Goal: Task Accomplishment & Management: Complete application form

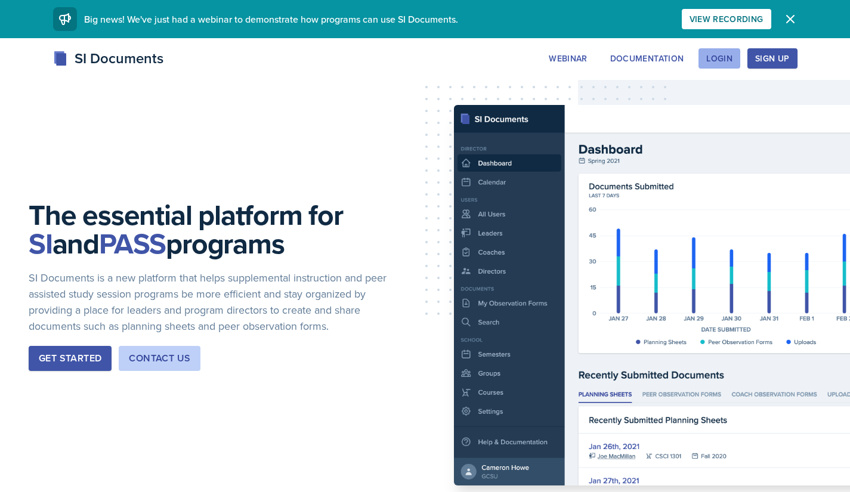
click at [726, 60] on div "Login" at bounding box center [719, 59] width 26 height 10
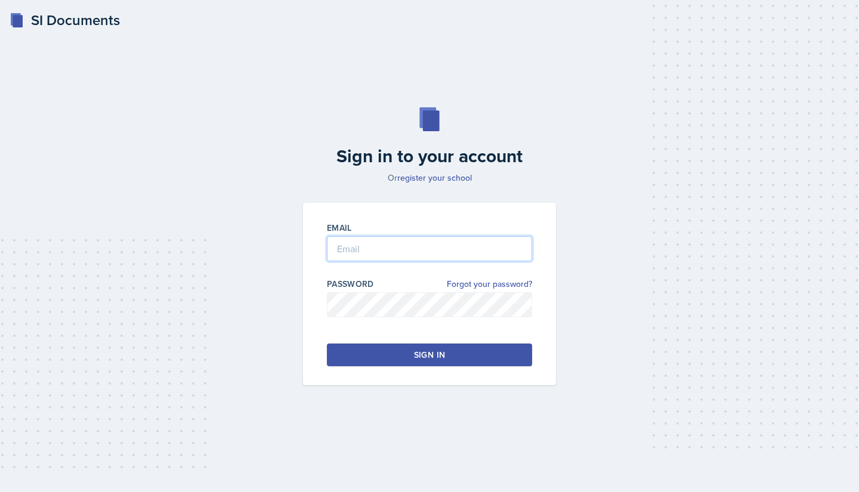
click at [365, 243] on input "email" at bounding box center [429, 248] width 205 height 25
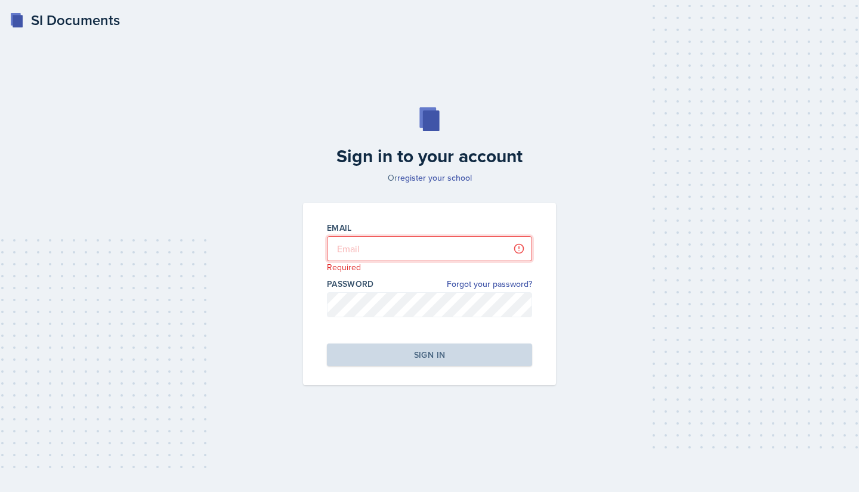
type input "[EMAIL_ADDRESS][DOMAIN_NAME]"
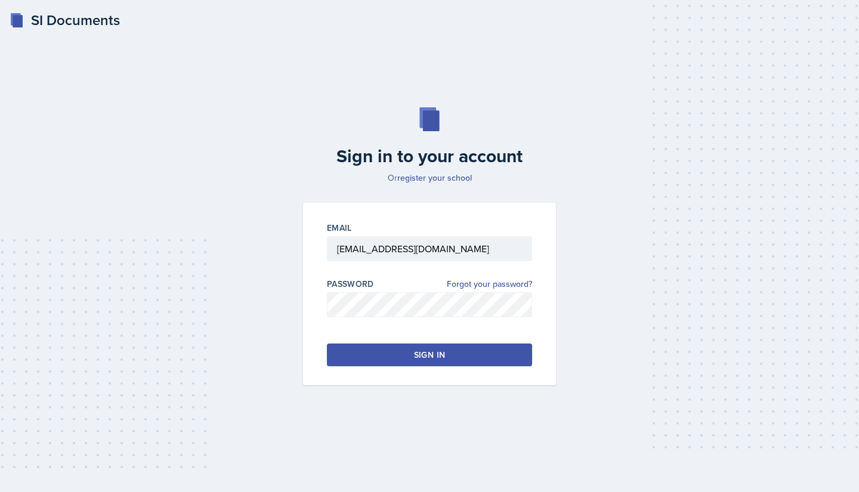
click at [374, 355] on button "Sign in" at bounding box center [429, 354] width 205 height 23
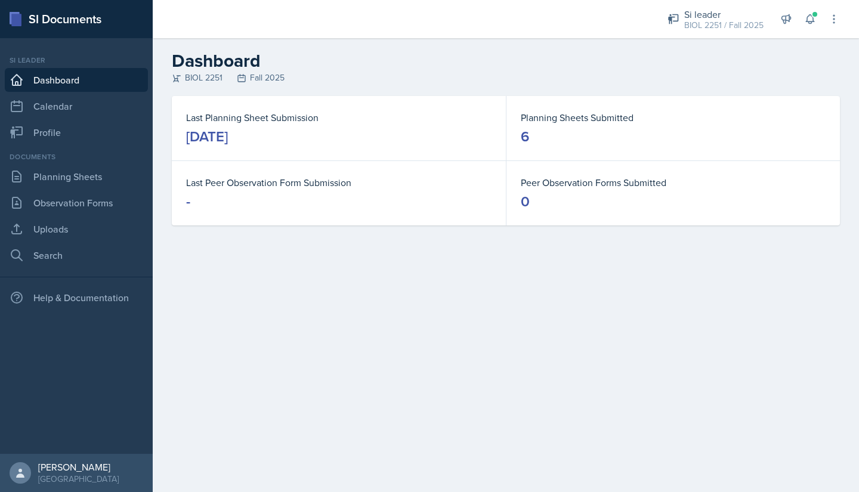
click at [258, 275] on main "Dashboard BIOL 2251 Fall 2025 Last Planning Sheet Submission [DATE] Planning Sh…" at bounding box center [506, 265] width 706 height 454
click at [45, 228] on link "Uploads" at bounding box center [76, 229] width 143 height 24
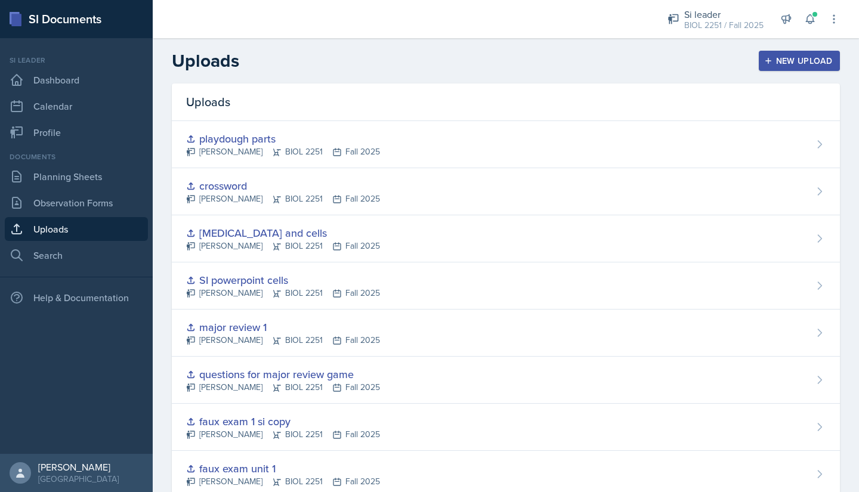
click at [773, 61] on div "New Upload" at bounding box center [799, 61] width 66 height 10
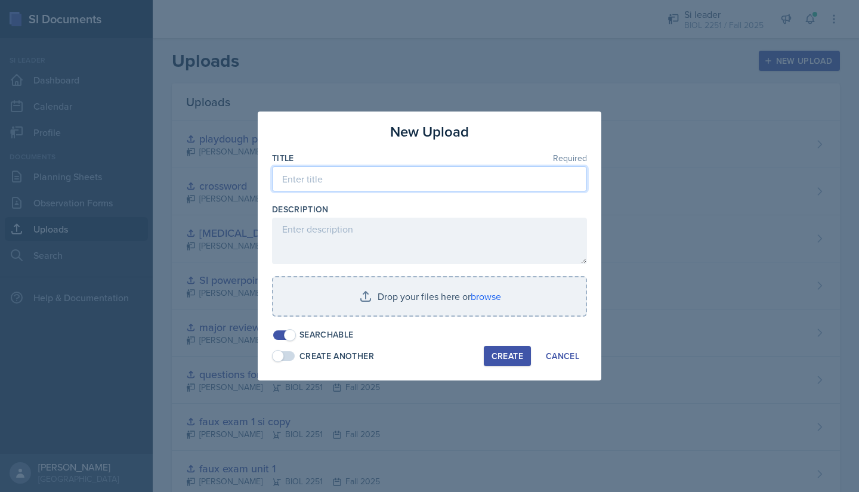
click at [377, 182] on input at bounding box center [429, 178] width 315 height 25
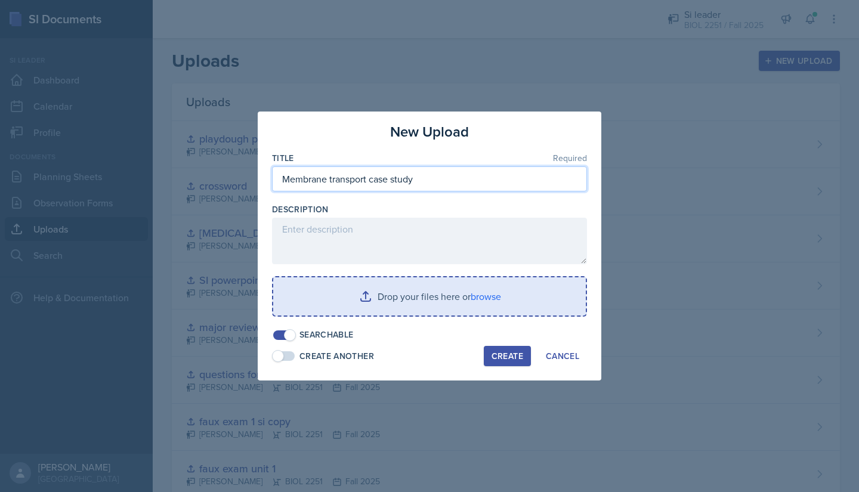
type input "Membrane transport case study"
click at [357, 295] on input "file" at bounding box center [429, 296] width 312 height 38
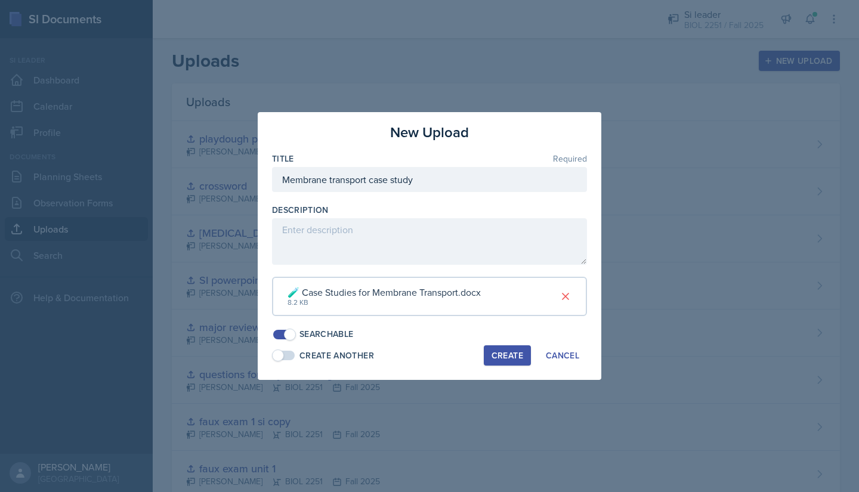
click at [497, 358] on div "Create" at bounding box center [507, 356] width 32 height 10
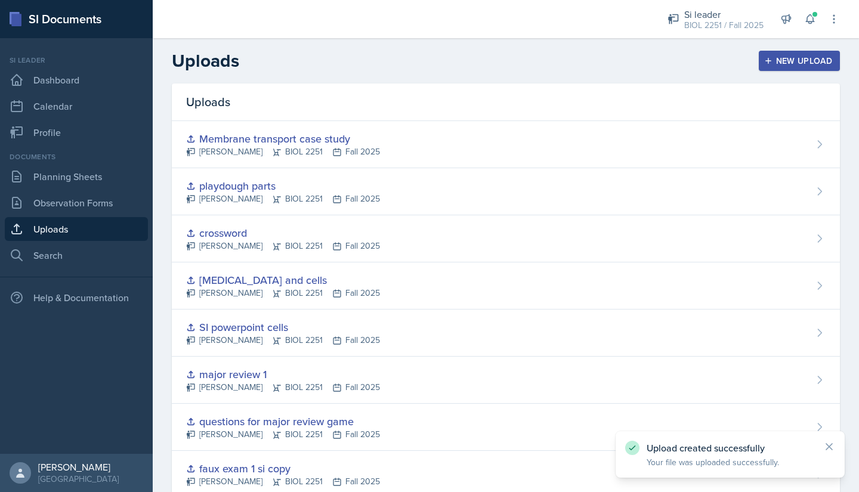
click at [766, 63] on div "New Upload" at bounding box center [799, 61] width 66 height 10
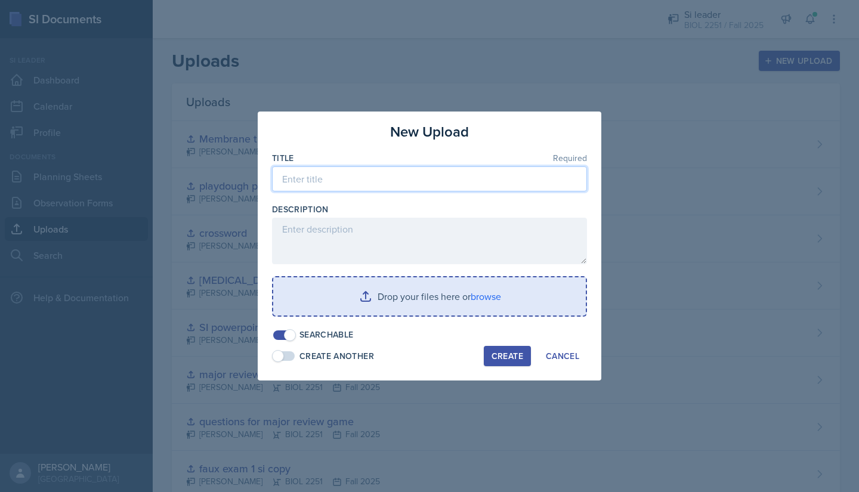
click at [429, 177] on input at bounding box center [429, 178] width 315 height 25
type input "SI membrane transport"
click at [422, 292] on input "file" at bounding box center [429, 296] width 312 height 38
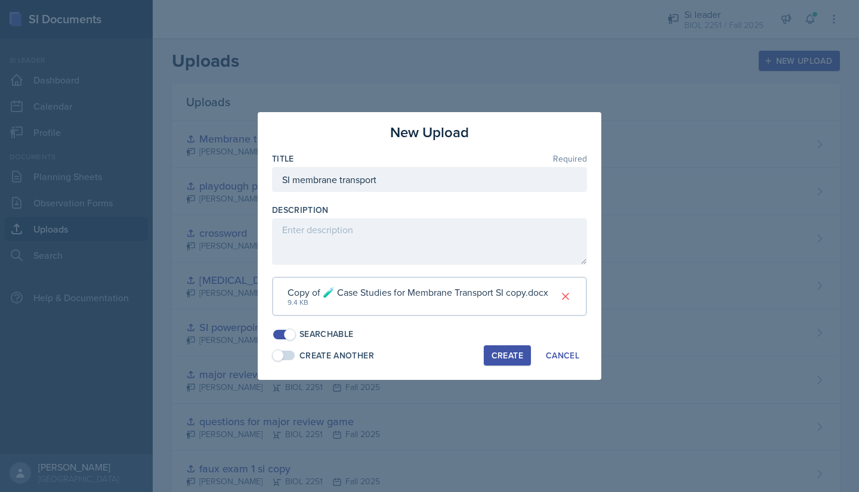
click at [498, 355] on div "Create" at bounding box center [507, 356] width 32 height 10
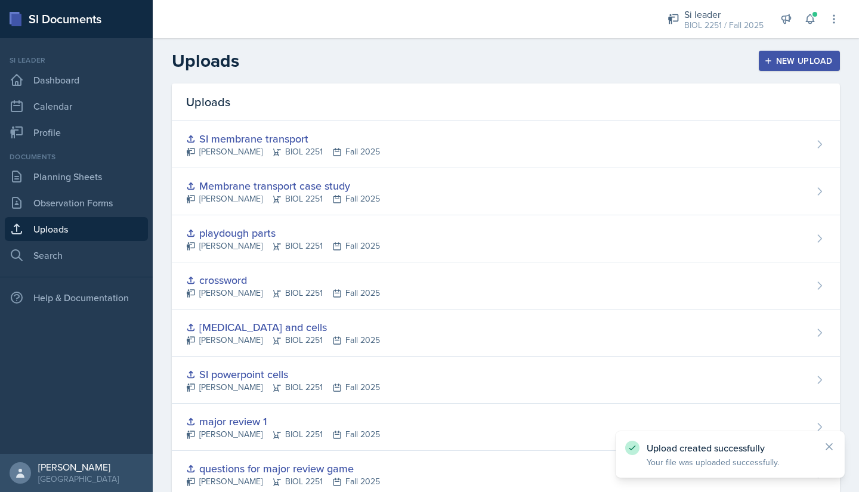
click at [776, 56] on div "New Upload" at bounding box center [799, 61] width 66 height 10
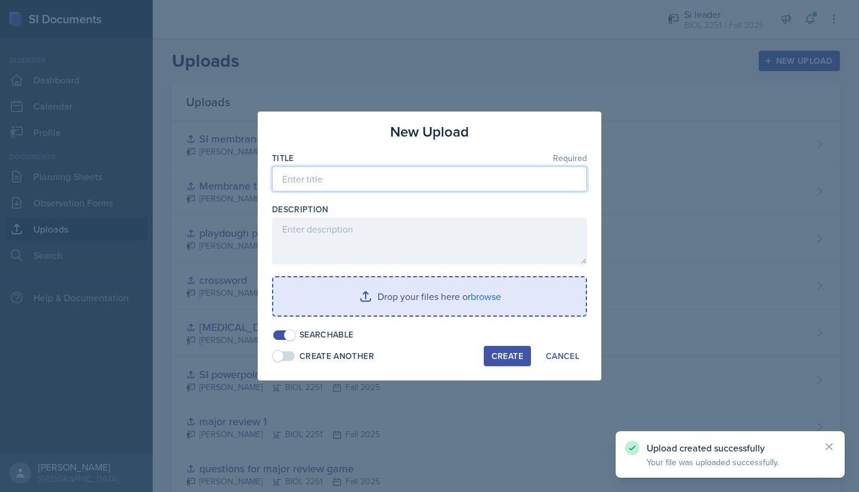
click at [373, 181] on input at bounding box center [429, 178] width 315 height 25
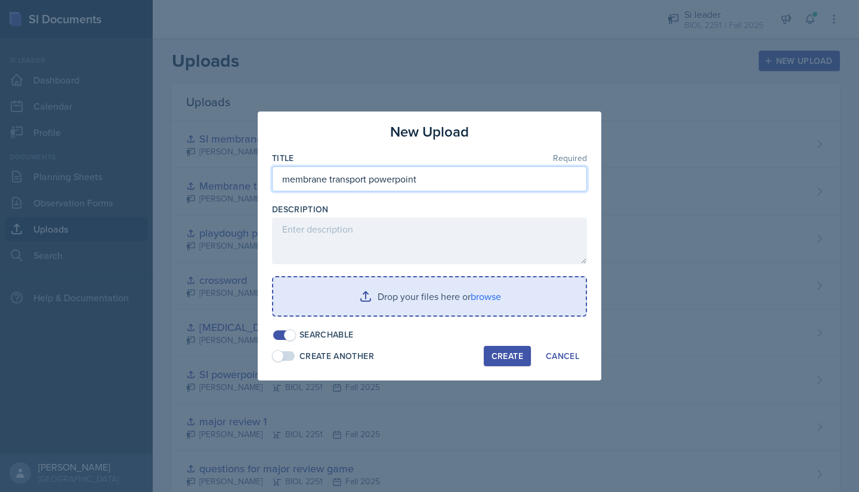
type input "membrane transport powerpoint"
click at [357, 294] on input "file" at bounding box center [429, 296] width 312 height 38
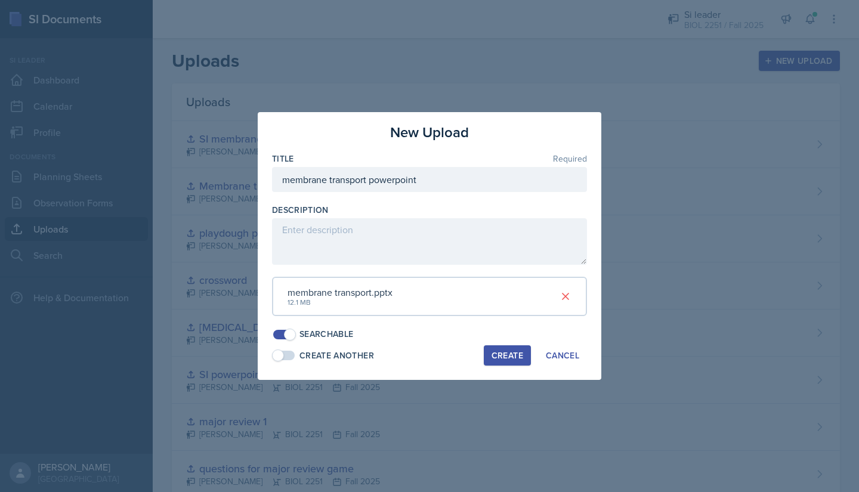
click at [494, 354] on div "Create" at bounding box center [507, 356] width 32 height 10
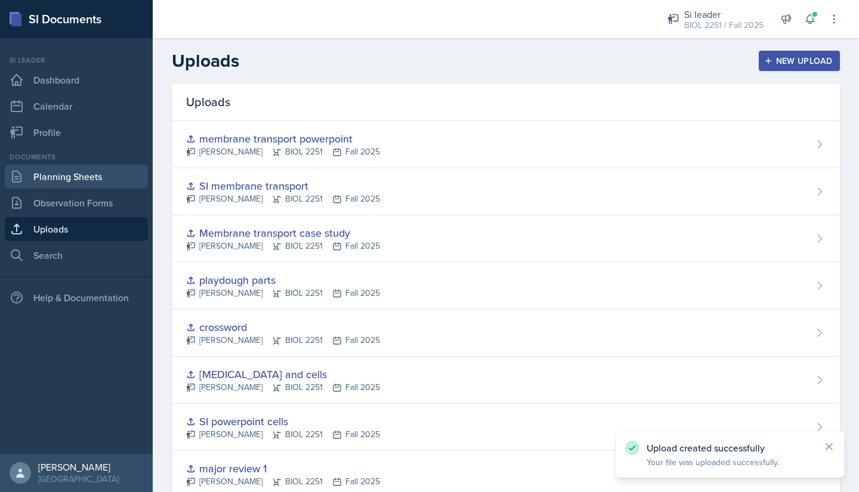
click at [72, 181] on link "Planning Sheets" at bounding box center [76, 177] width 143 height 24
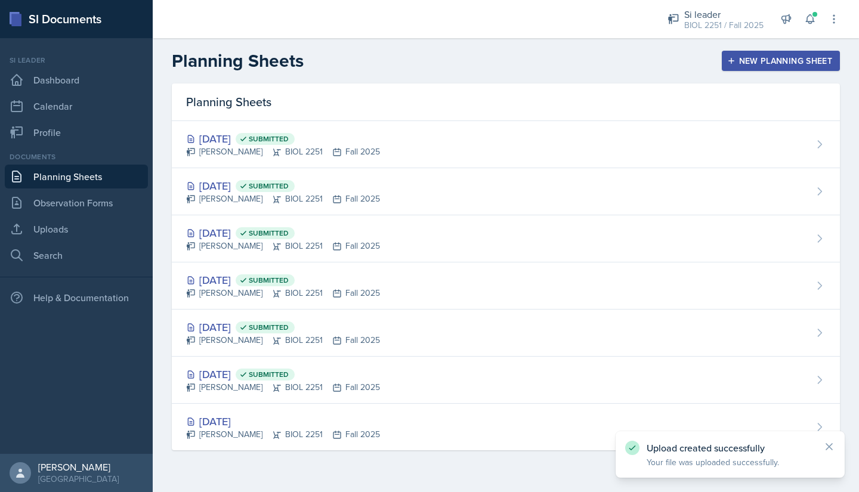
click at [747, 58] on div "New Planning Sheet" at bounding box center [780, 61] width 103 height 10
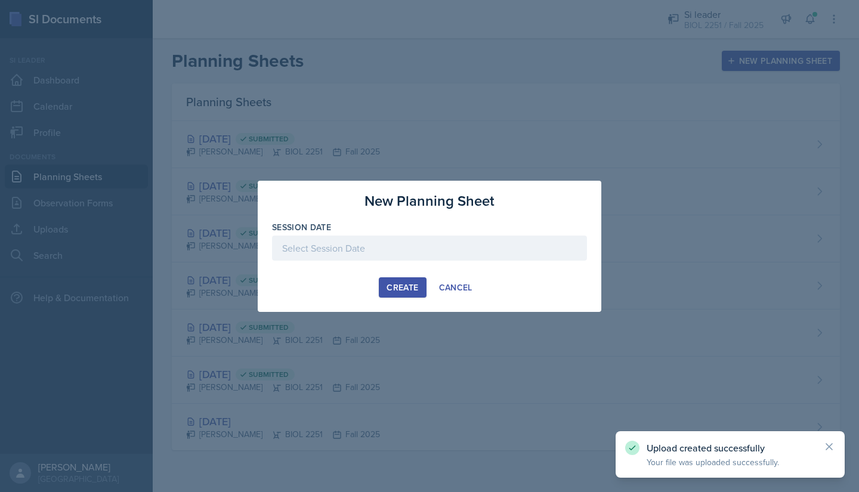
click at [432, 256] on div at bounding box center [429, 248] width 315 height 25
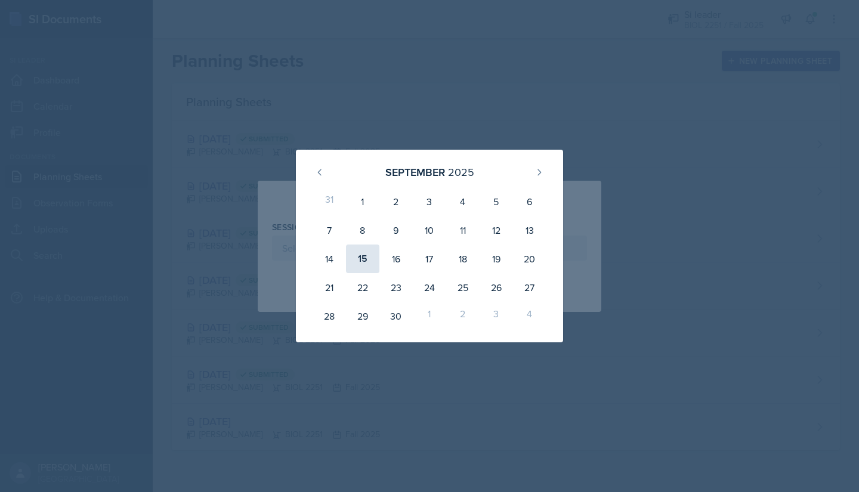
click at [367, 262] on div "15" at bounding box center [362, 258] width 33 height 29
type input "[DATE]"
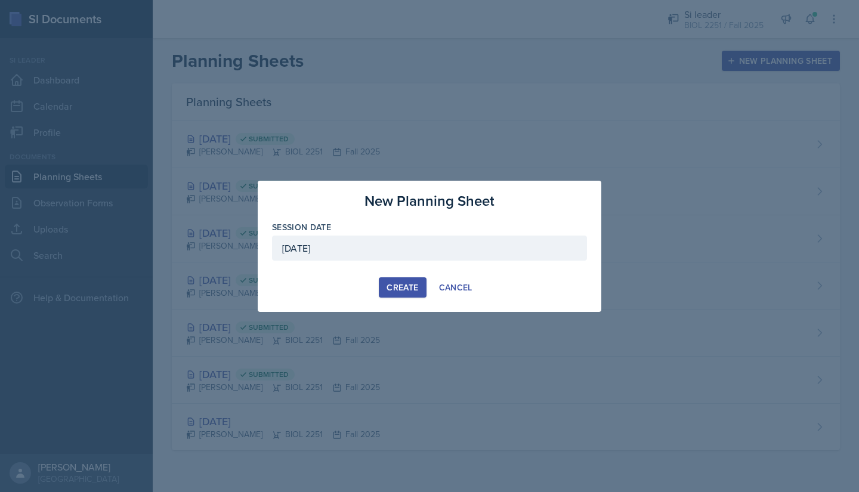
click at [395, 287] on div "Create" at bounding box center [402, 288] width 32 height 10
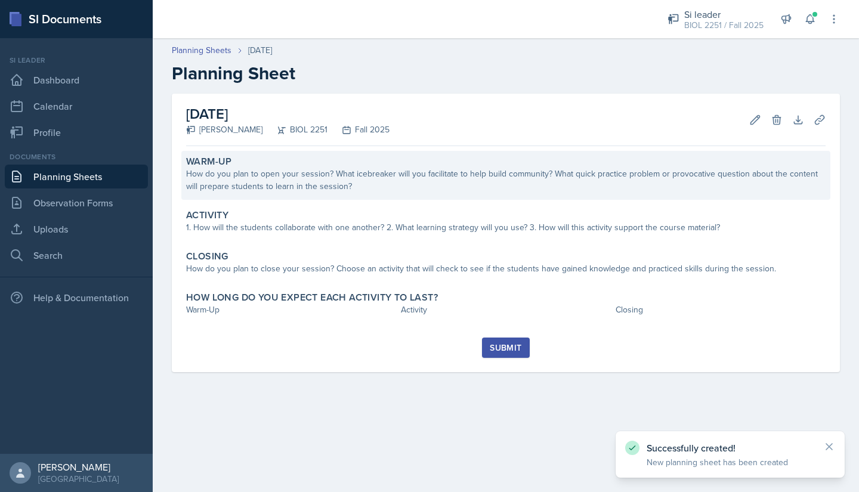
click at [236, 181] on div "How do you plan to open your session? What icebreaker will you facilitate to he…" at bounding box center [505, 180] width 639 height 25
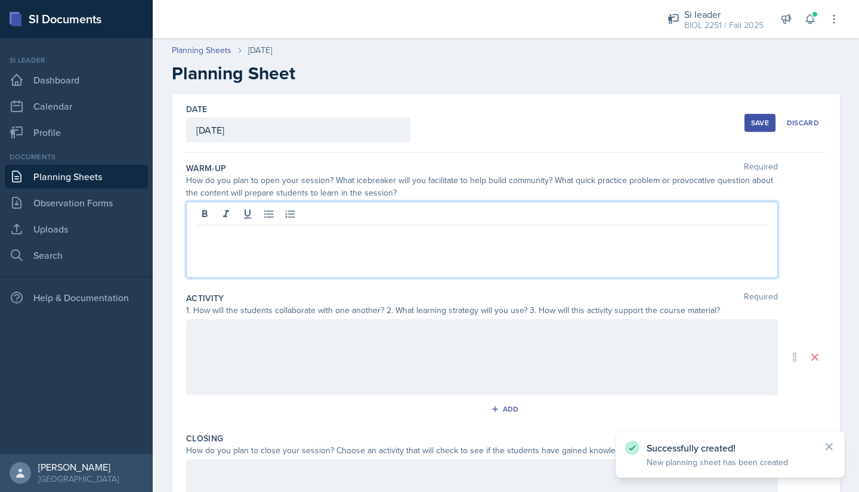
click at [217, 215] on div at bounding box center [482, 240] width 592 height 76
click at [231, 230] on p "I will breifly go over" at bounding box center [481, 235] width 571 height 14
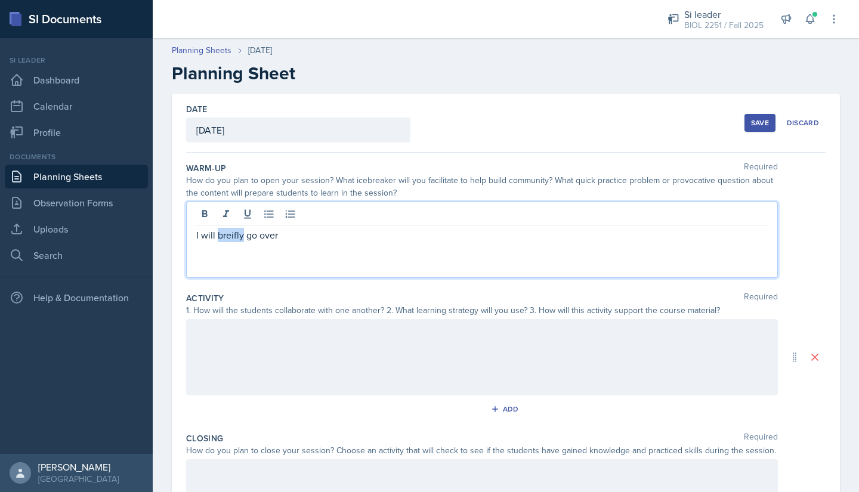
drag, startPoint x: 231, startPoint y: 230, endPoint x: 207, endPoint y: 239, distance: 25.8
click at [207, 239] on p "I will breifly go over" at bounding box center [481, 235] width 571 height 14
click at [241, 236] on p "I will breifly go over" at bounding box center [481, 235] width 571 height 14
click at [292, 235] on p "I will briefly go over" at bounding box center [481, 235] width 571 height 14
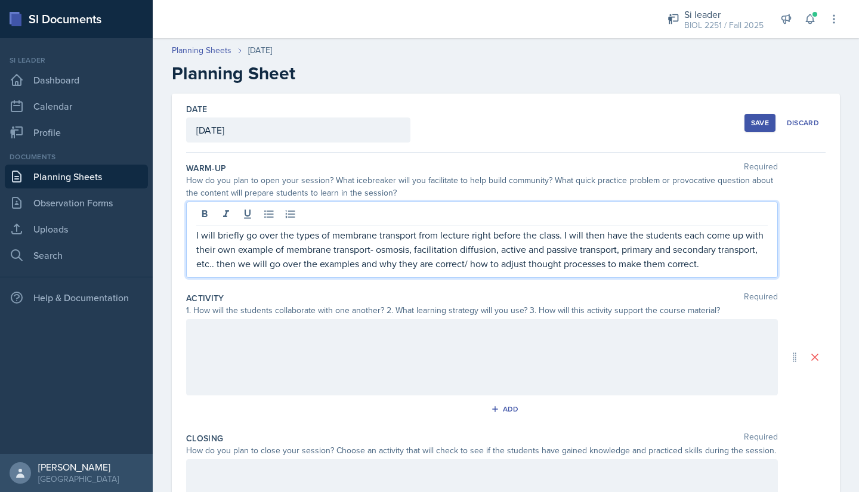
click at [250, 338] on div at bounding box center [482, 357] width 592 height 76
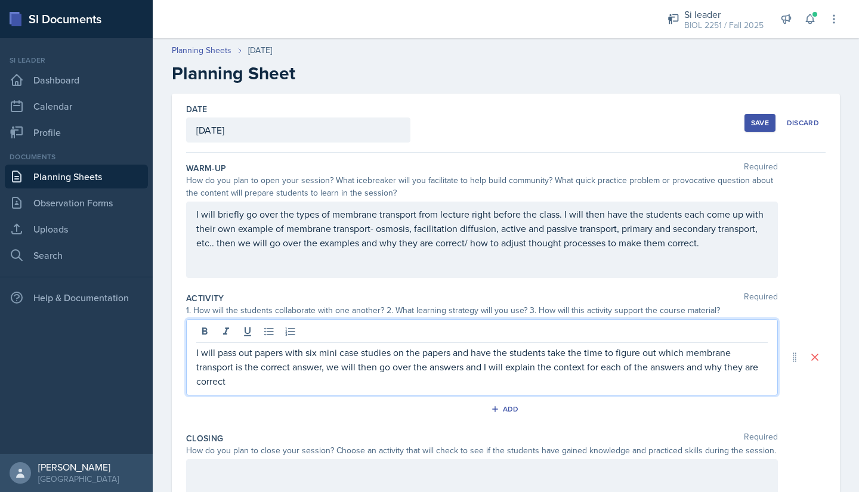
scroll to position [157, 0]
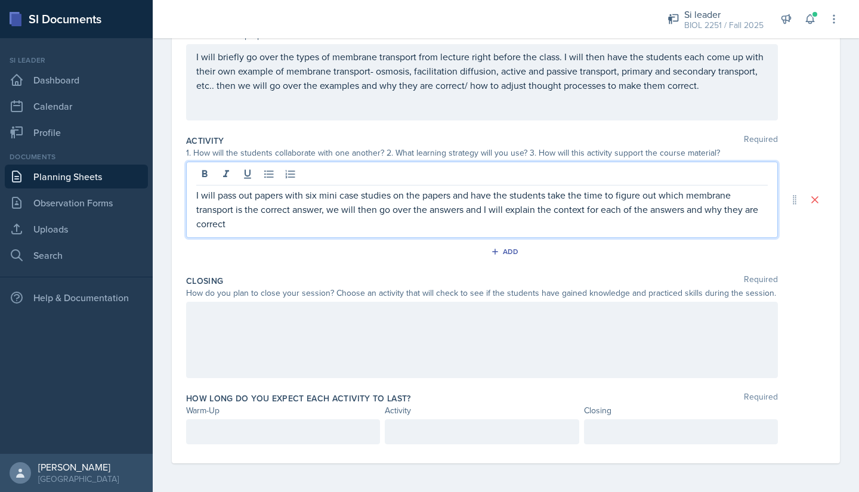
click at [590, 335] on div at bounding box center [482, 340] width 592 height 76
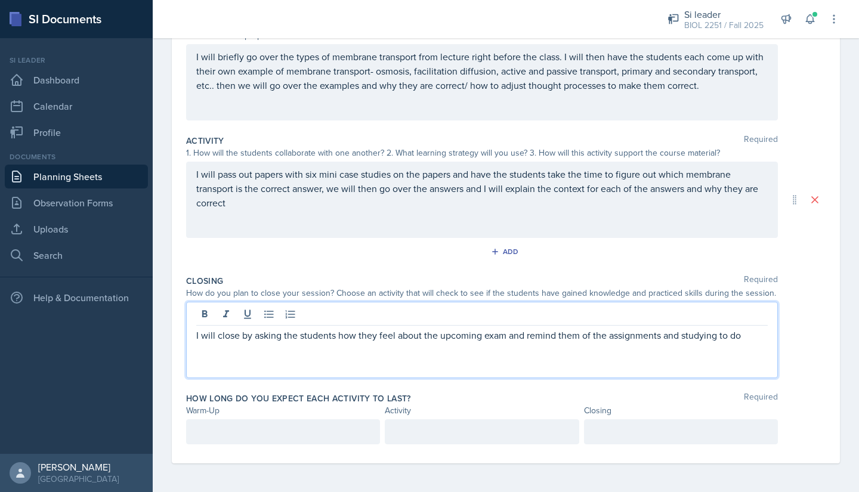
click at [363, 431] on p at bounding box center [283, 432] width 174 height 14
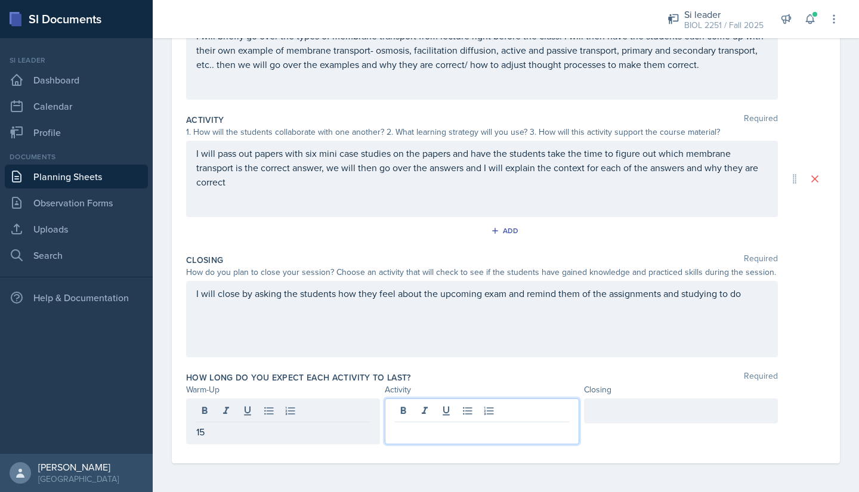
click at [401, 416] on div at bounding box center [482, 421] width 194 height 46
click at [589, 413] on div at bounding box center [681, 410] width 194 height 25
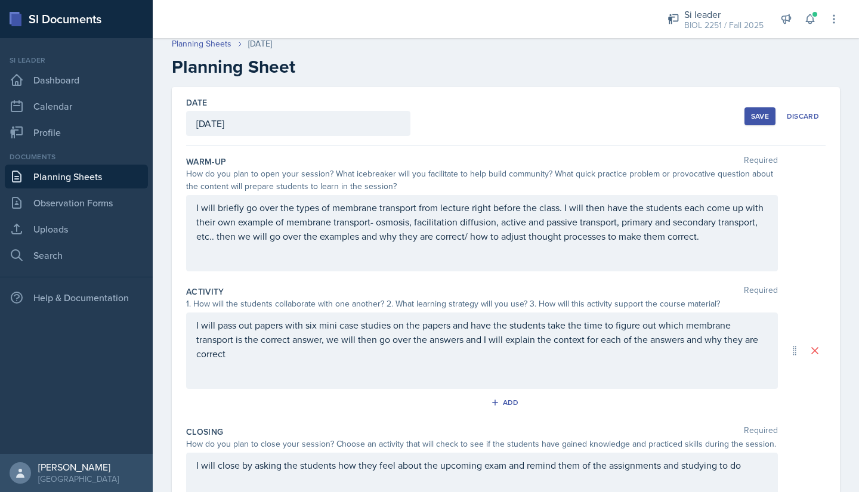
scroll to position [0, 0]
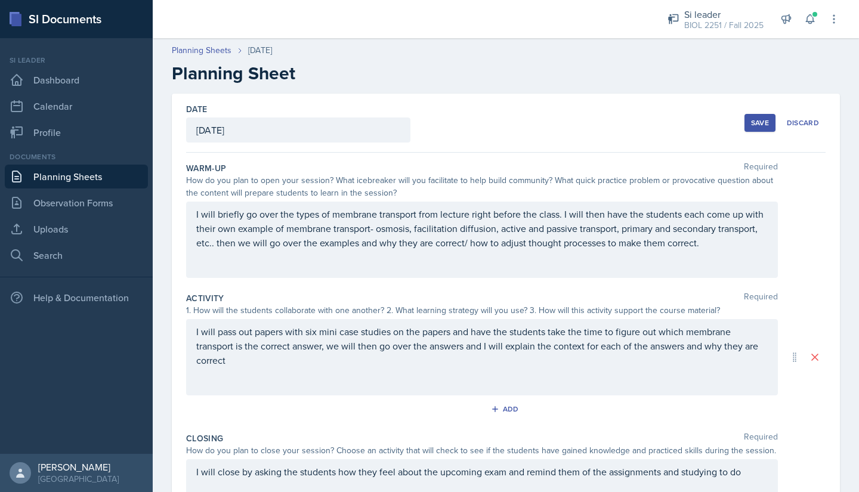
click at [753, 125] on div "Save" at bounding box center [760, 123] width 18 height 10
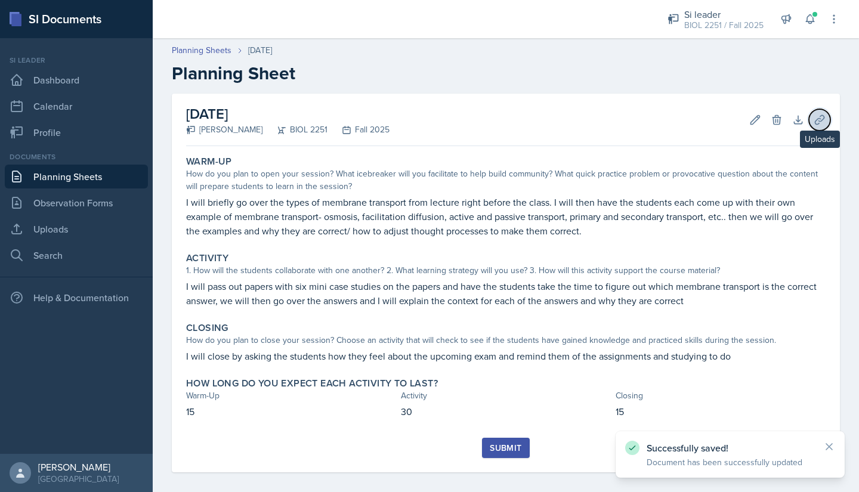
click at [815, 119] on icon at bounding box center [819, 119] width 9 height 9
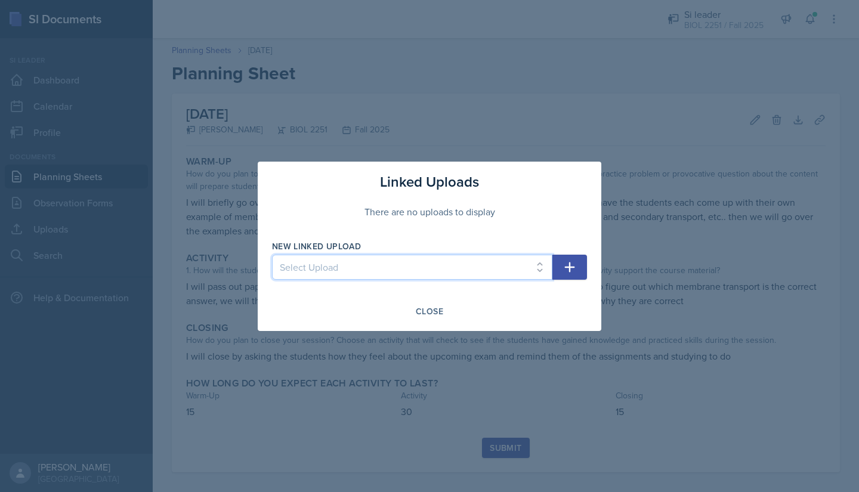
click at [529, 265] on select "Select Upload Metacognition SI training assignment SI session Introduction SI S…" at bounding box center [412, 267] width 280 height 25
select select "f6f6416f-1667-494c-9ef2-e057e488d616"
click at [272, 255] on select "Select Upload Metacognition SI training assignment SI session Introduction SI S…" at bounding box center [412, 267] width 280 height 25
click at [564, 270] on icon "button" at bounding box center [569, 267] width 14 height 14
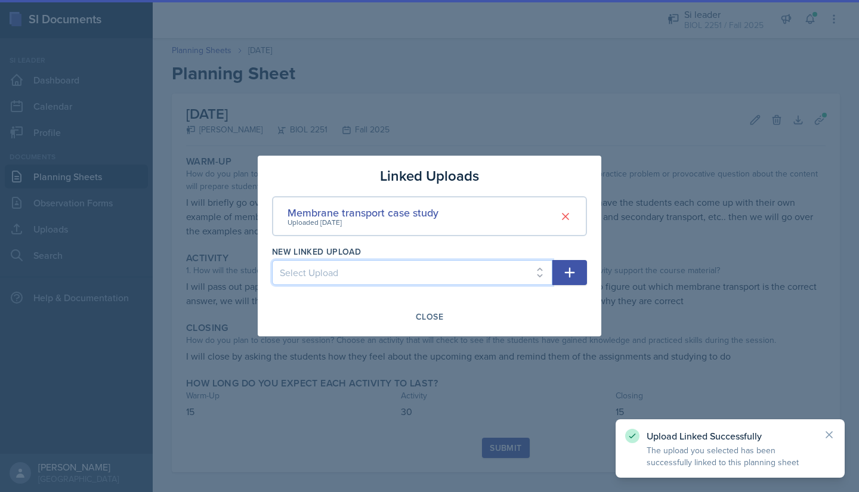
click at [537, 272] on select "Select Upload Metacognition SI training assignment SI session Introduction SI S…" at bounding box center [412, 272] width 280 height 25
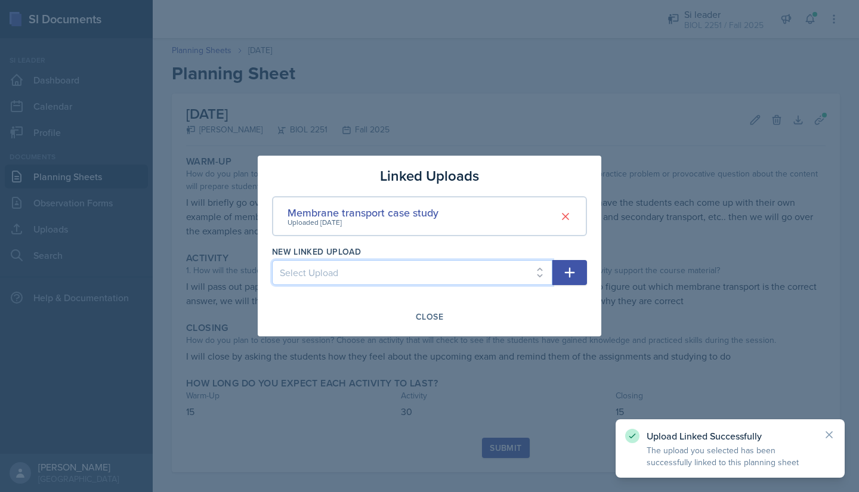
select select "8c1f10b0-731c-40e1-a0d8-dbe572bb28c6"
click at [272, 260] on select "Select Upload Metacognition SI training assignment SI session Introduction SI S…" at bounding box center [412, 272] width 280 height 25
click at [562, 277] on icon "button" at bounding box center [569, 272] width 14 height 14
select select
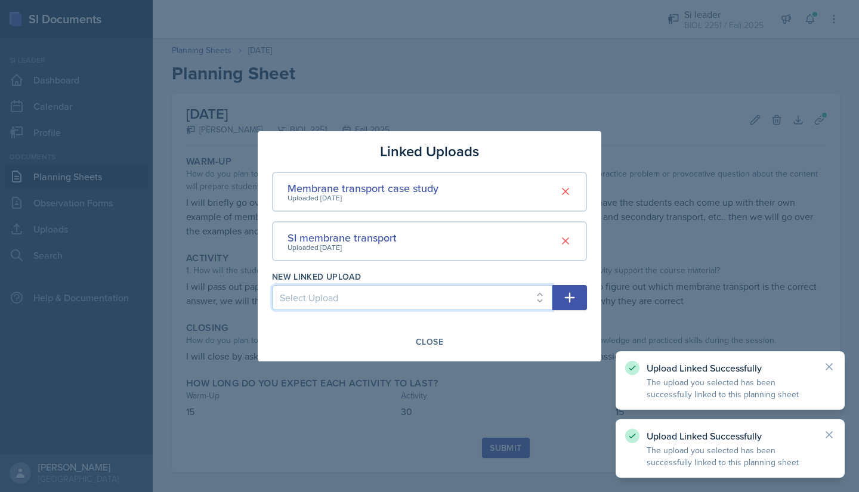
click at [533, 295] on select "Select Upload Metacognition SI training assignment SI session Introduction SI S…" at bounding box center [412, 297] width 280 height 25
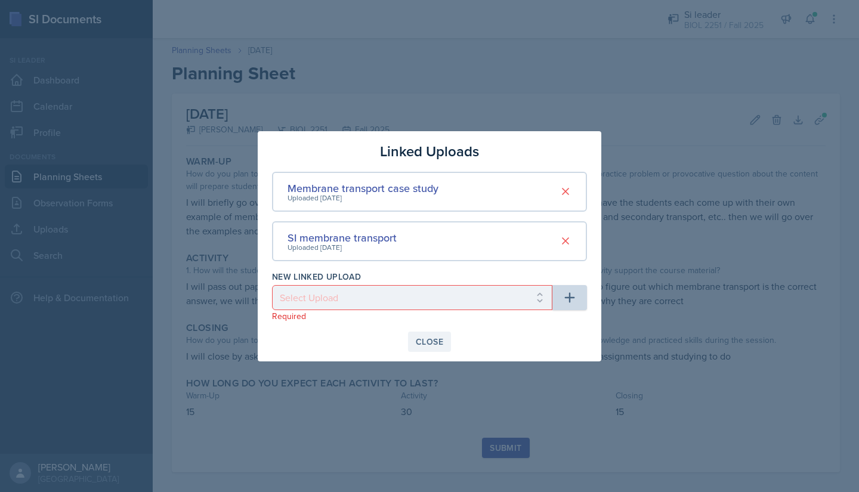
click at [424, 343] on div "Close" at bounding box center [429, 342] width 27 height 10
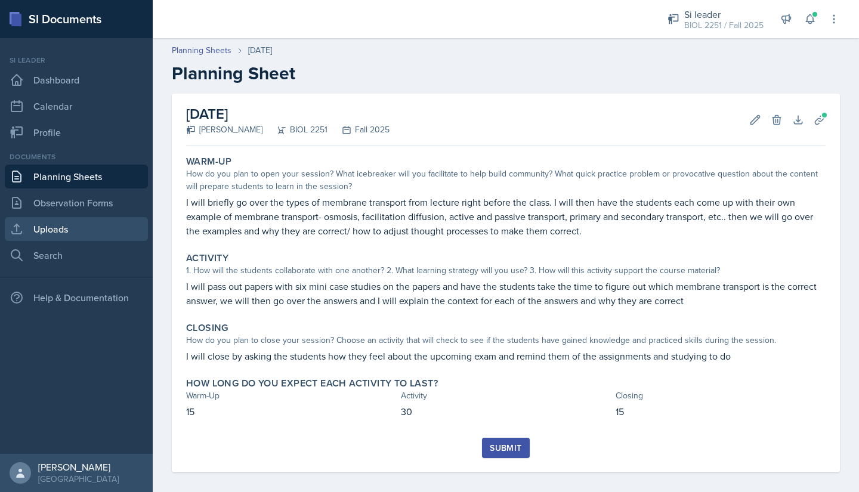
click at [48, 231] on link "Uploads" at bounding box center [76, 229] width 143 height 24
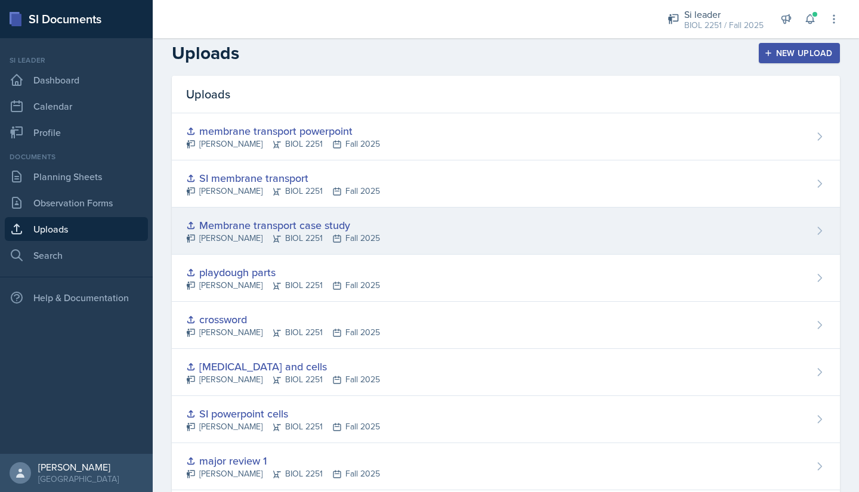
scroll to position [2, 0]
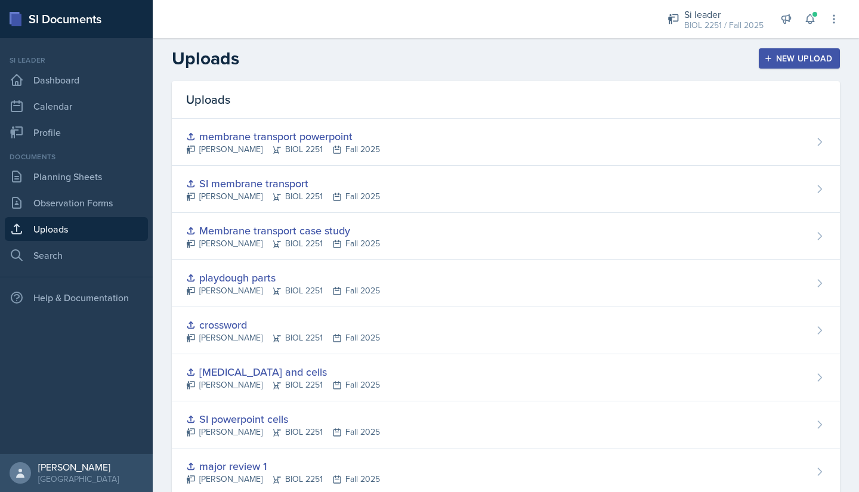
click at [515, 55] on div "Uploads New Upload" at bounding box center [506, 58] width 706 height 21
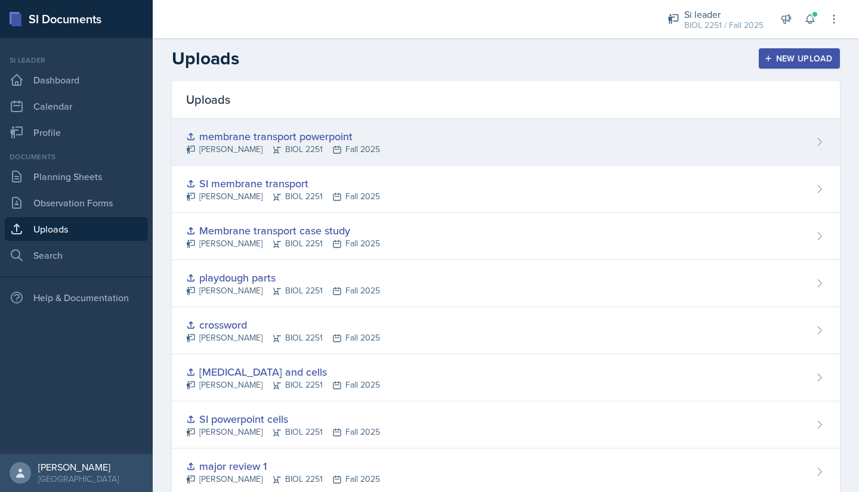
click at [798, 140] on div "membrane transport powerpoint [PERSON_NAME] BIOL 2251 Fall 2025" at bounding box center [506, 142] width 668 height 47
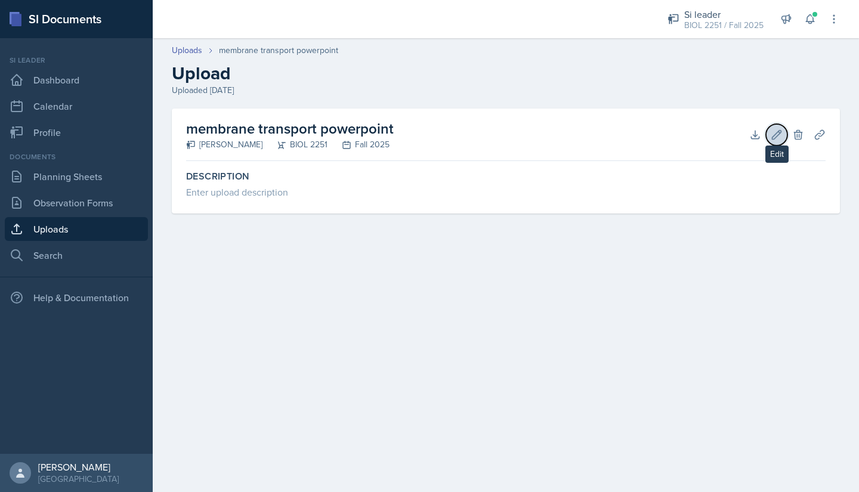
click at [776, 132] on icon at bounding box center [776, 134] width 9 height 9
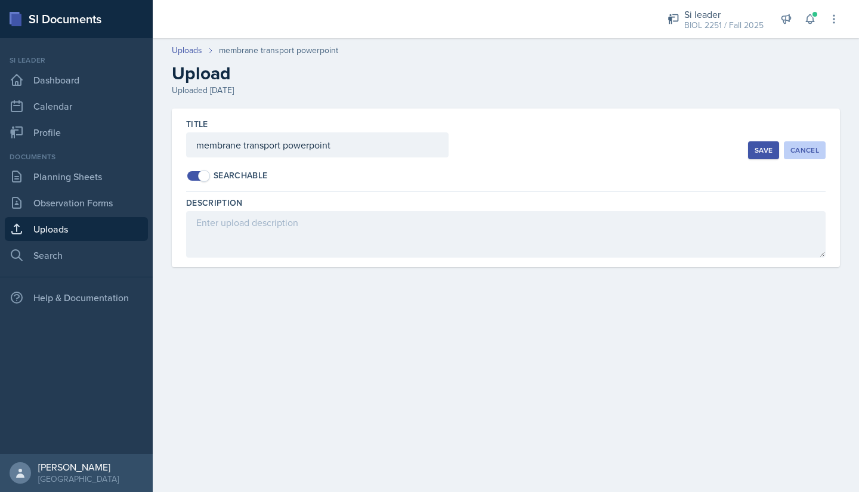
click at [802, 153] on div "Cancel" at bounding box center [804, 151] width 29 height 10
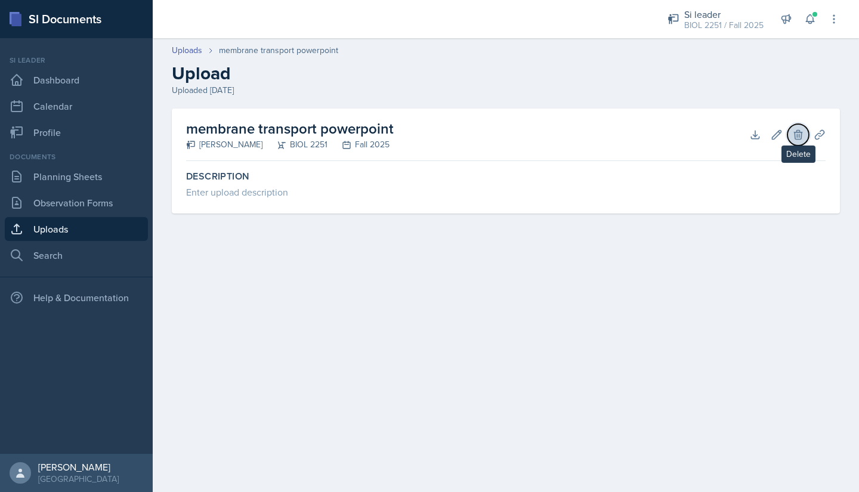
click at [794, 133] on icon at bounding box center [798, 134] width 8 height 9
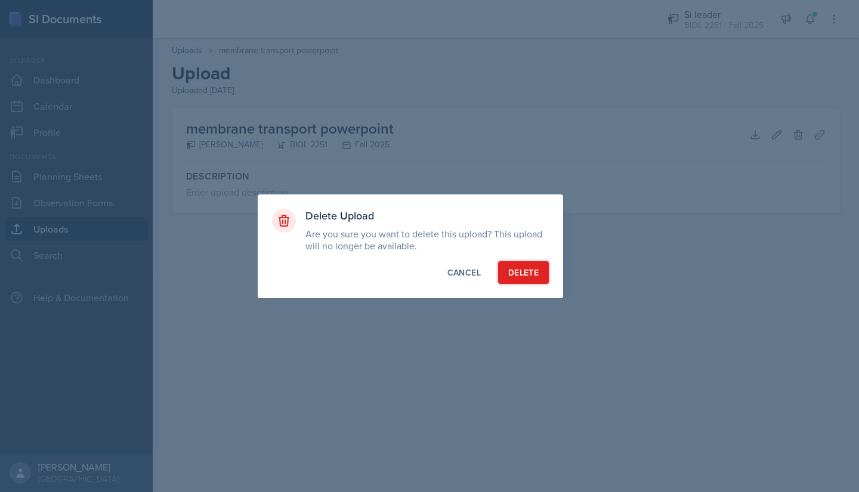
click at [527, 280] on button "Delete" at bounding box center [523, 272] width 51 height 23
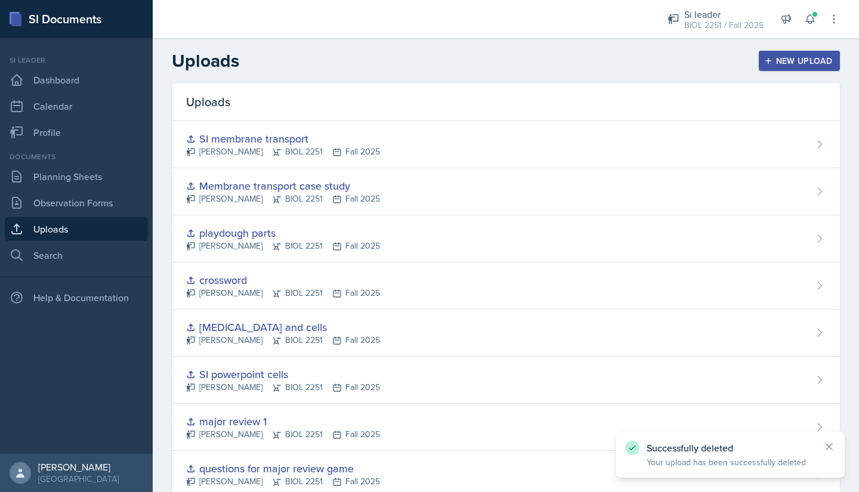
click at [784, 61] on div "New Upload" at bounding box center [799, 61] width 66 height 10
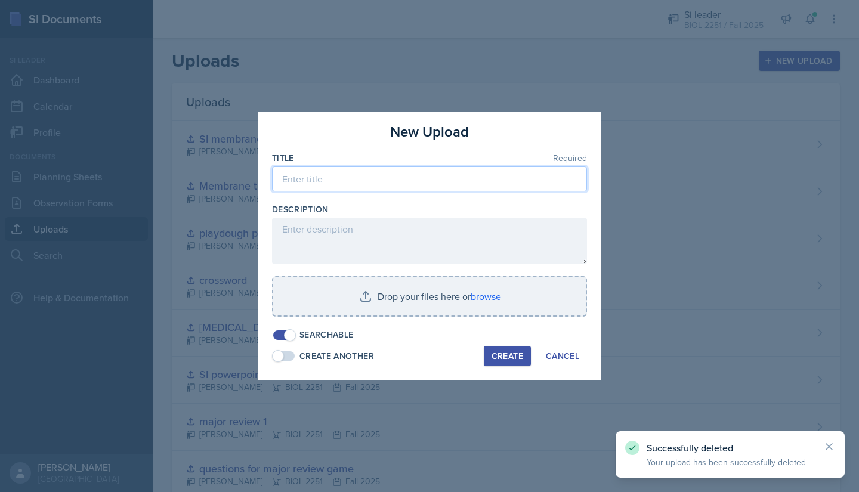
click at [404, 185] on input at bounding box center [429, 178] width 315 height 25
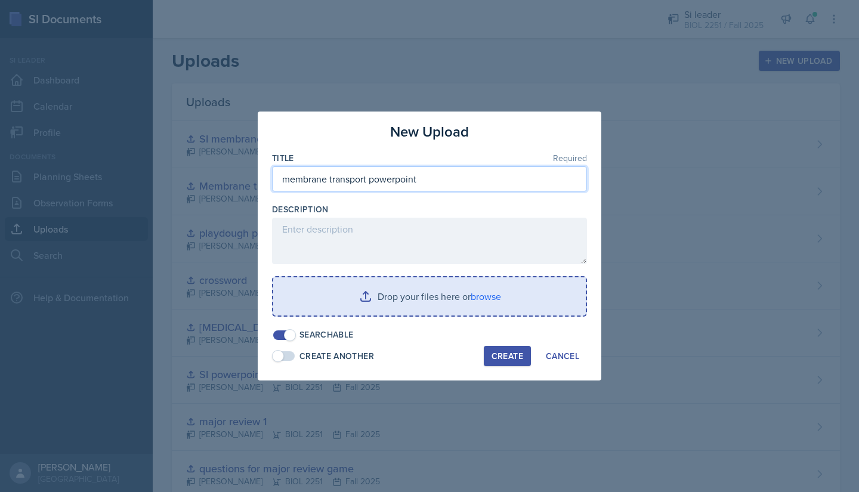
type input "membrane transport powerpoint"
click at [369, 307] on input "file" at bounding box center [429, 296] width 312 height 38
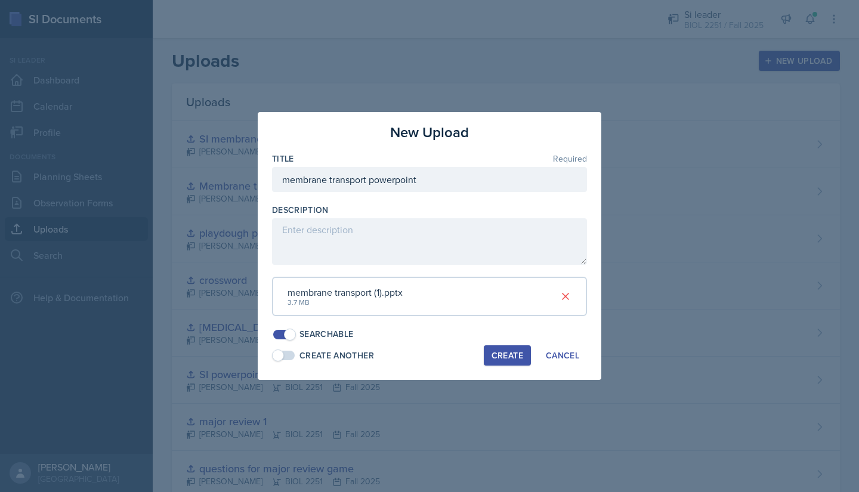
click at [497, 352] on div "Create" at bounding box center [507, 356] width 32 height 10
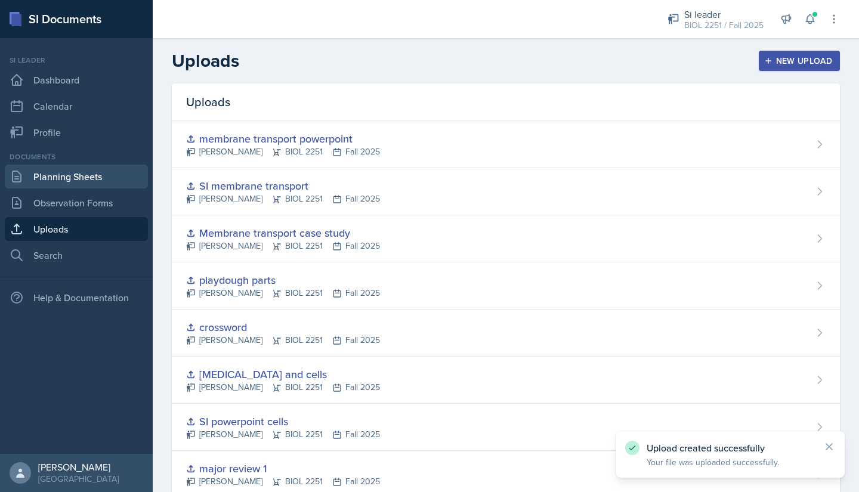
click at [92, 171] on link "Planning Sheets" at bounding box center [76, 177] width 143 height 24
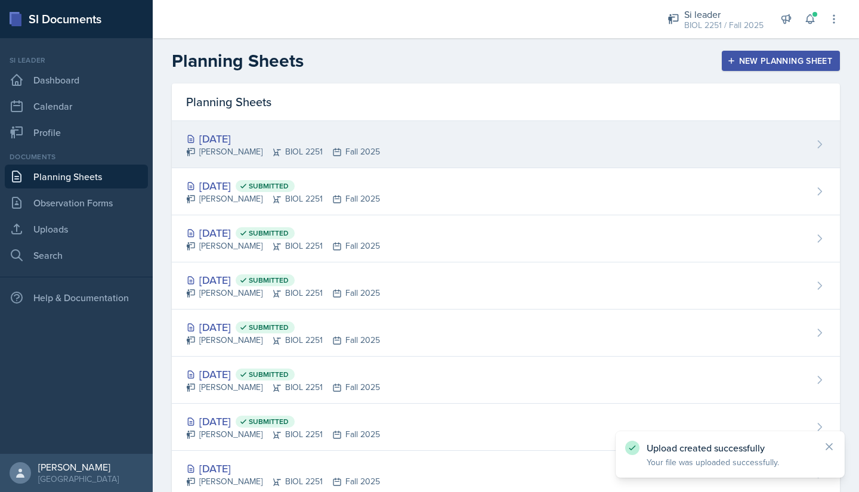
click at [262, 136] on div "[DATE]" at bounding box center [283, 139] width 194 height 16
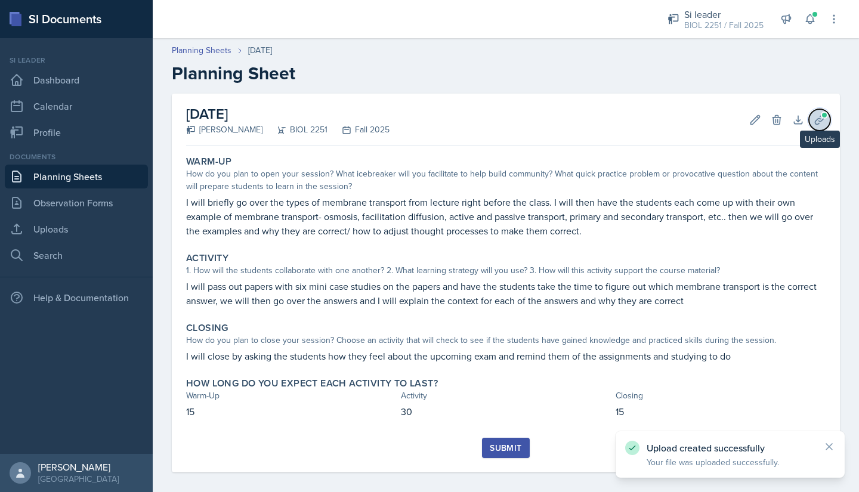
click at [815, 124] on icon at bounding box center [819, 119] width 9 height 9
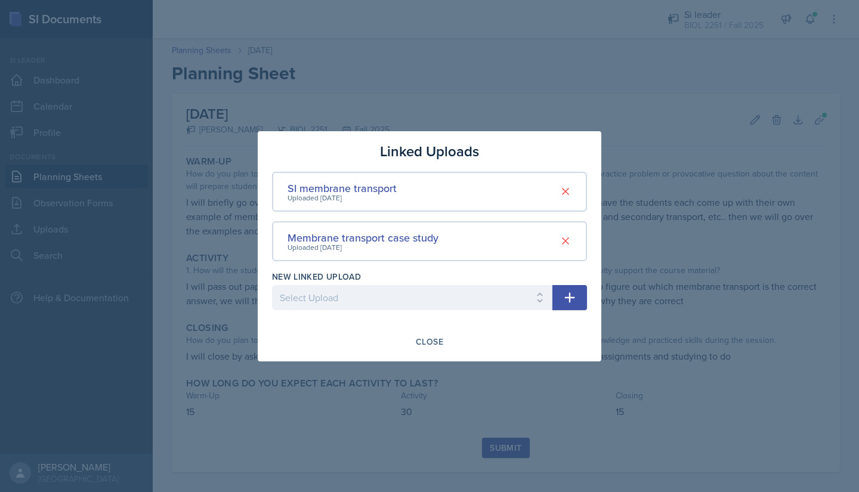
click at [567, 300] on icon "button" at bounding box center [569, 297] width 14 height 14
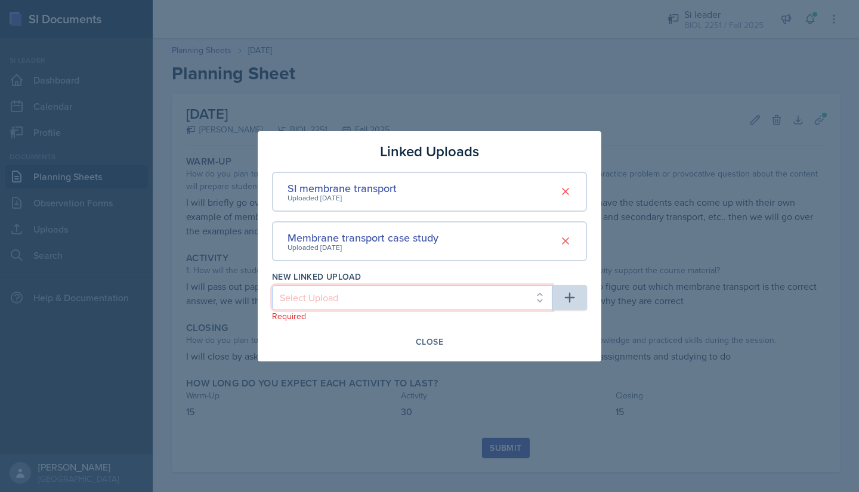
click at [510, 298] on select "Select Upload Metacognition SI training assignment SI session Introduction SI S…" at bounding box center [412, 297] width 280 height 25
select select "bf43de60-5f68-42a0-8e1b-2cd5e2a3115c"
click at [272, 285] on select "Select Upload Metacognition SI training assignment SI session Introduction SI S…" at bounding box center [412, 297] width 280 height 25
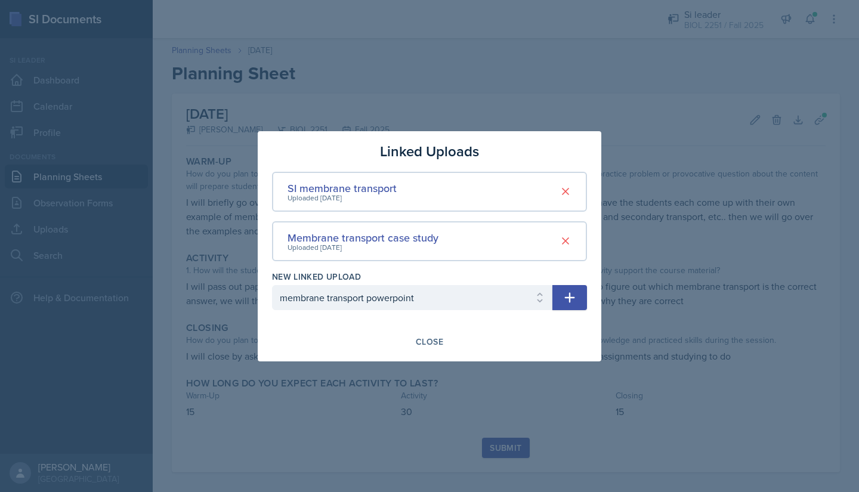
click at [572, 296] on icon "button" at bounding box center [569, 297] width 14 height 14
select select
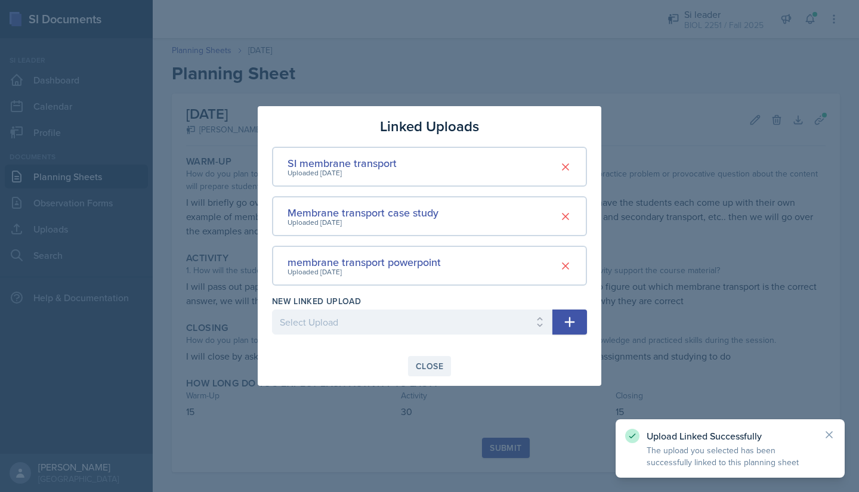
click at [430, 367] on div "Close" at bounding box center [429, 366] width 27 height 10
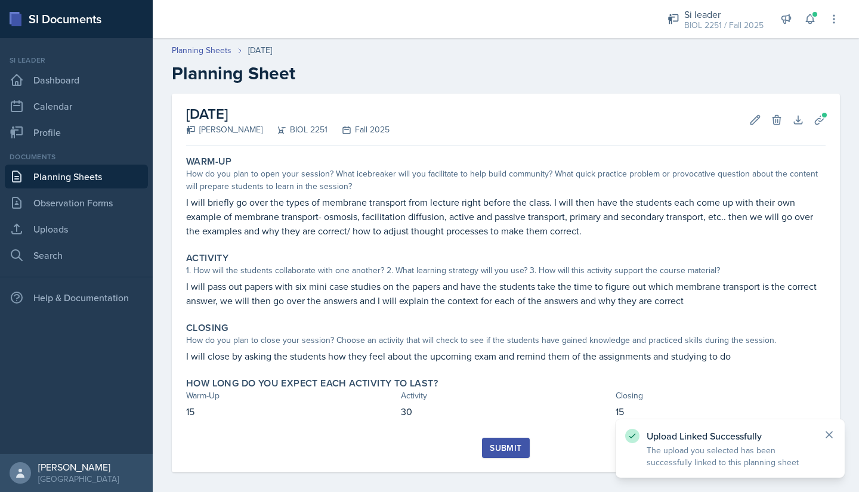
click at [831, 432] on icon at bounding box center [829, 435] width 6 height 6
click at [519, 444] on button "Submit" at bounding box center [505, 448] width 47 height 20
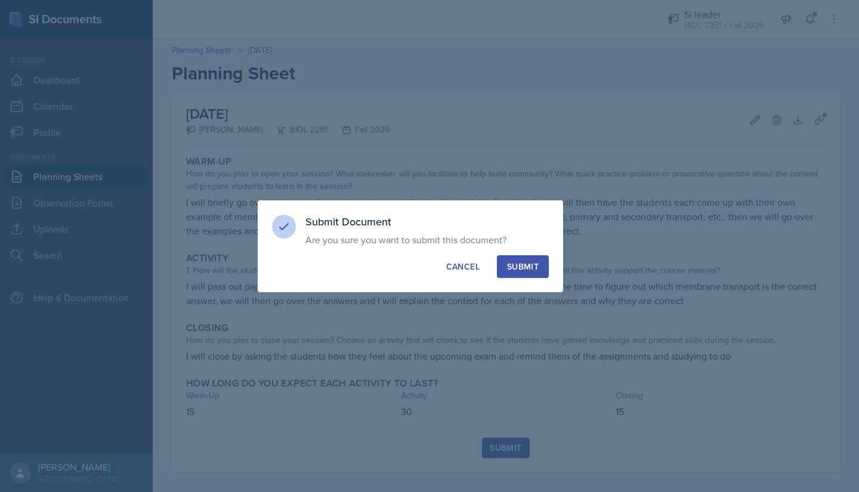
click at [527, 262] on div "Submit" at bounding box center [523, 267] width 32 height 12
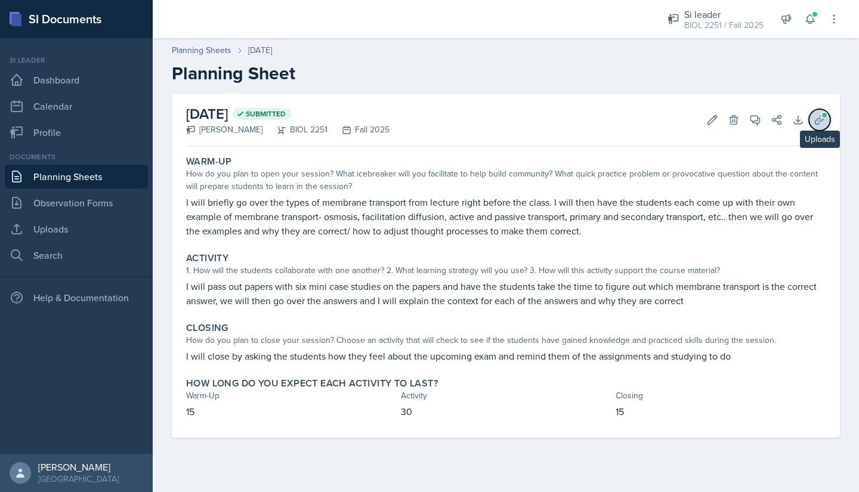
click at [825, 124] on button "Uploads" at bounding box center [819, 119] width 21 height 21
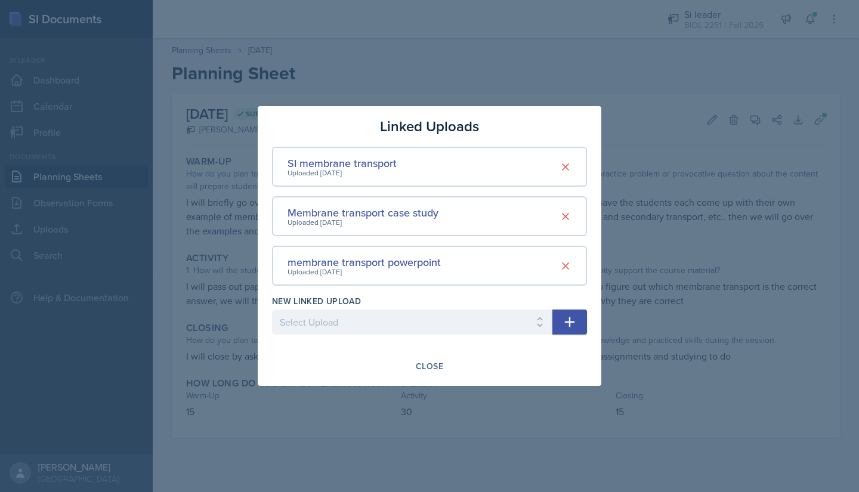
click at [433, 72] on div at bounding box center [429, 246] width 859 height 492
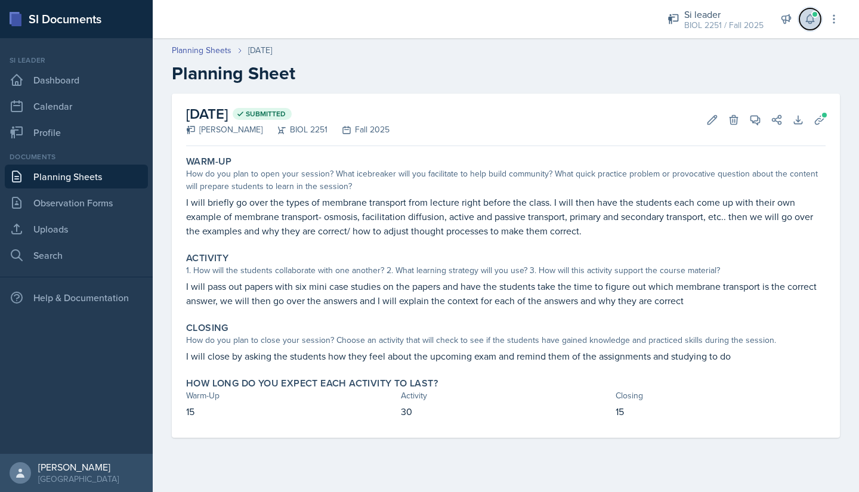
click at [810, 25] on button at bounding box center [809, 18] width 21 height 21
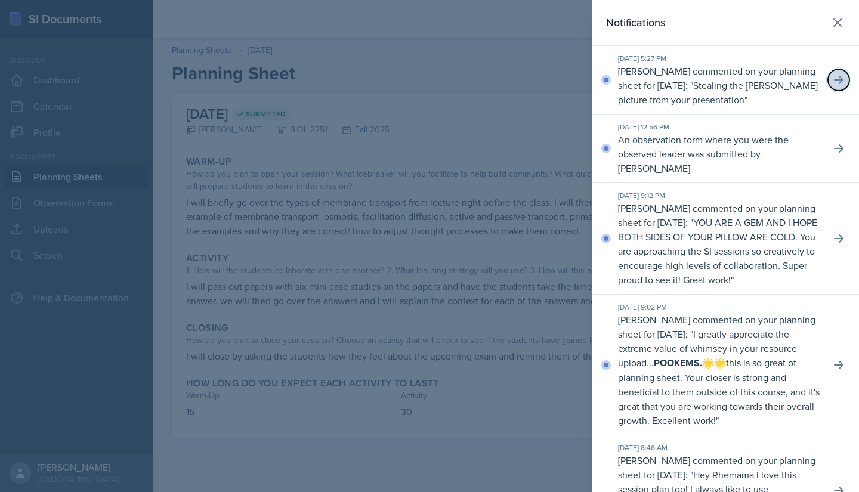
click at [832, 85] on icon at bounding box center [838, 80] width 12 height 12
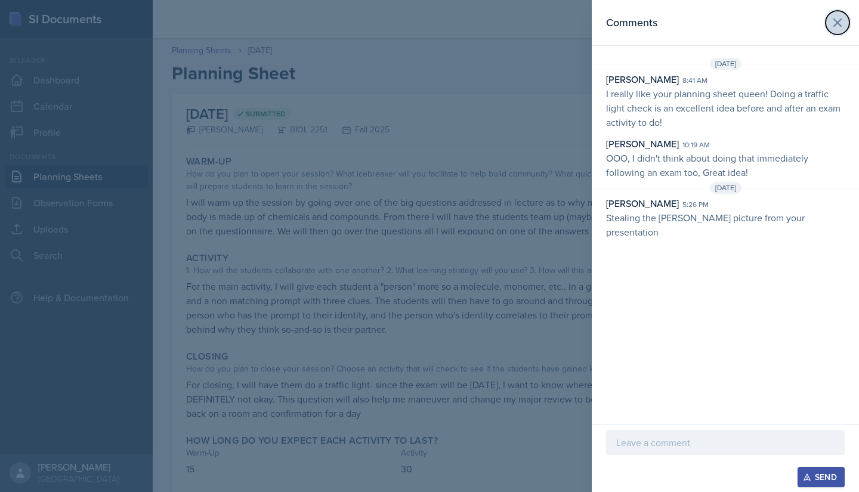
click at [834, 21] on icon at bounding box center [837, 23] width 14 height 14
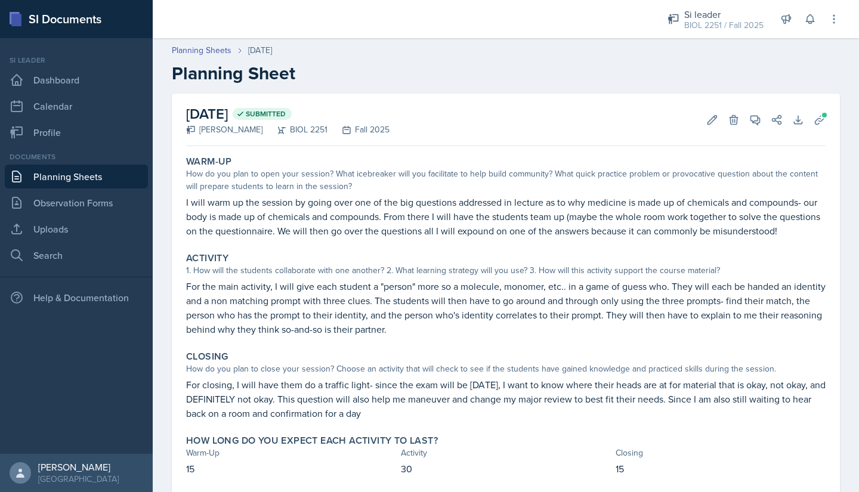
click at [810, 30] on div "Si leader BIOL 2251 / Fall 2025 Si leader BIOL 2252 / Spring 2025 Si leader BIO…" at bounding box center [745, 19] width 189 height 38
click at [812, 21] on icon at bounding box center [810, 19] width 8 height 9
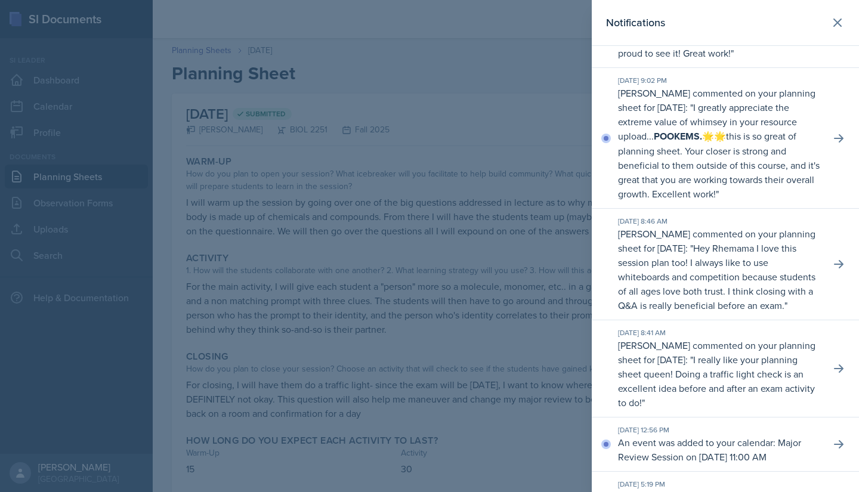
scroll to position [163, 0]
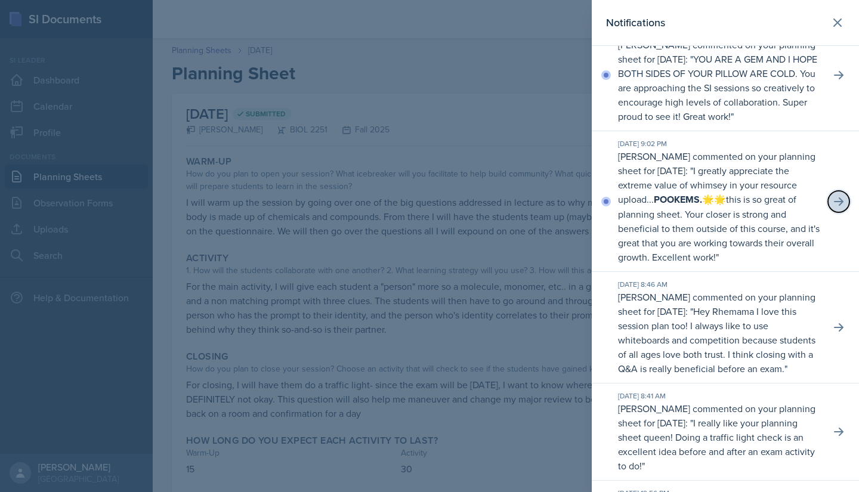
click at [834, 206] on icon at bounding box center [839, 201] width 10 height 8
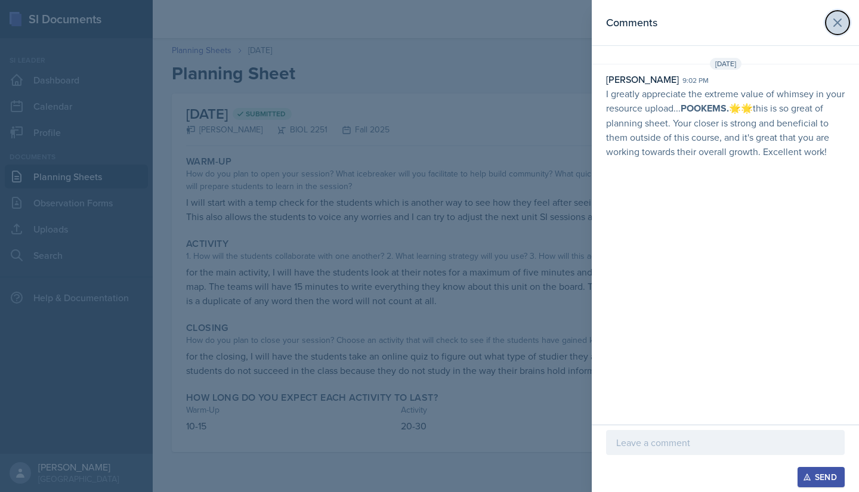
click at [836, 26] on icon at bounding box center [837, 23] width 14 height 14
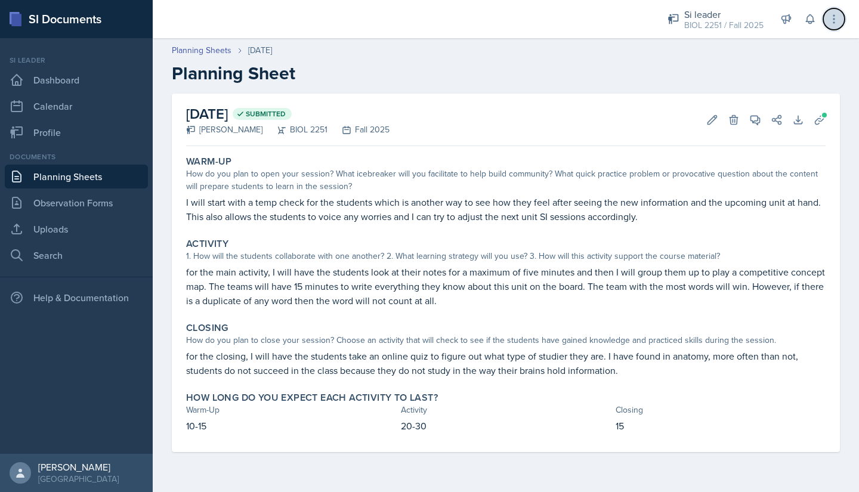
click at [835, 24] on icon at bounding box center [834, 19] width 12 height 12
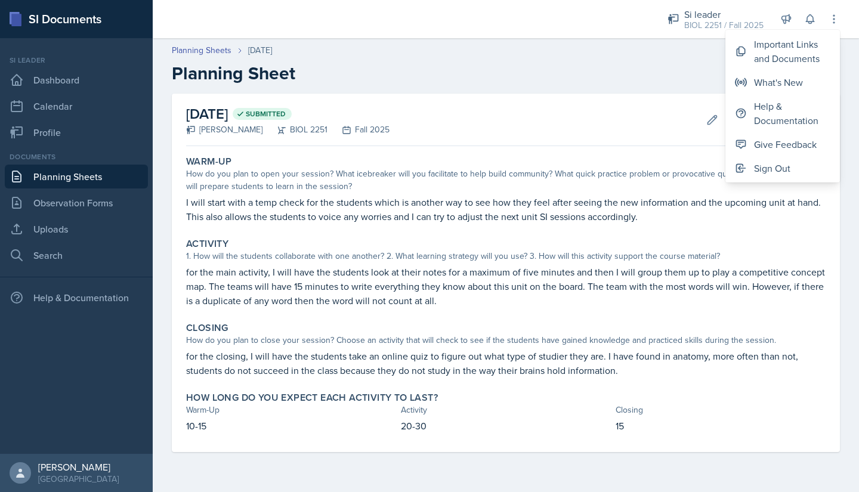
click at [691, 79] on h2 "Planning Sheet" at bounding box center [506, 73] width 668 height 21
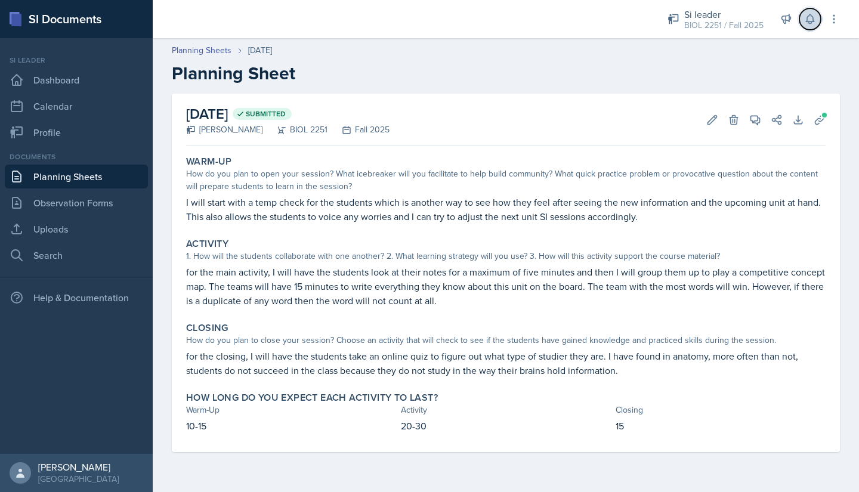
click at [809, 17] on icon at bounding box center [810, 19] width 12 height 12
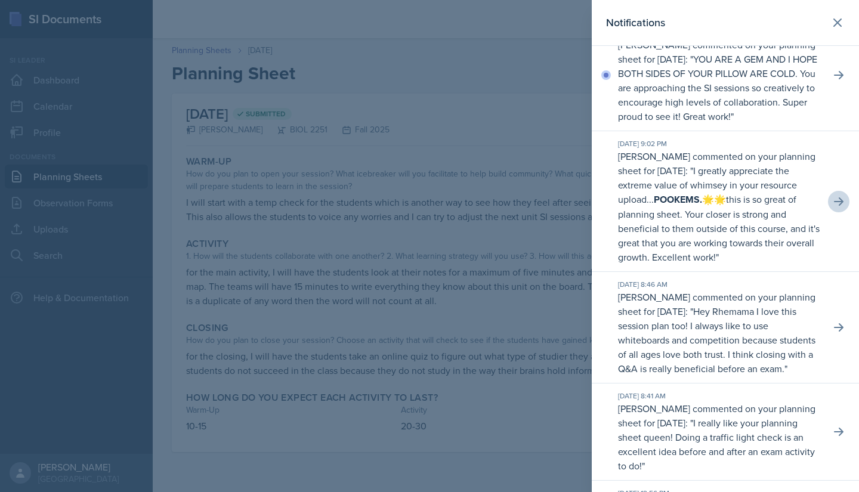
scroll to position [98, 0]
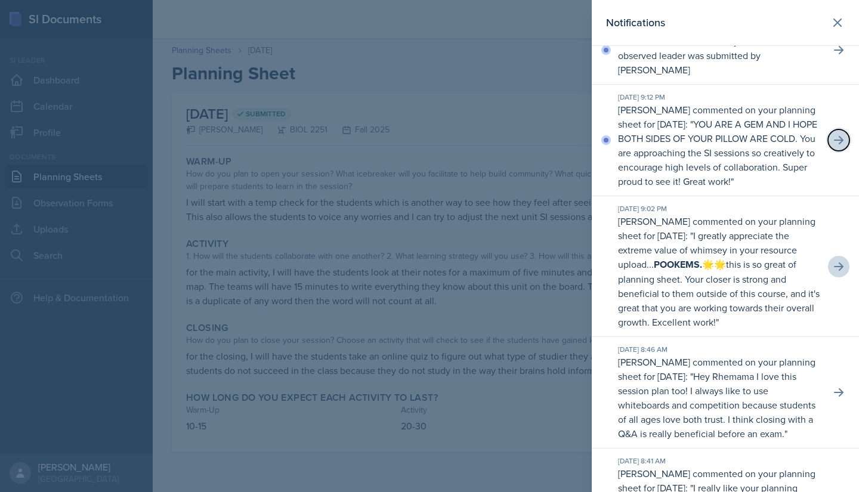
click at [832, 146] on icon at bounding box center [838, 140] width 12 height 12
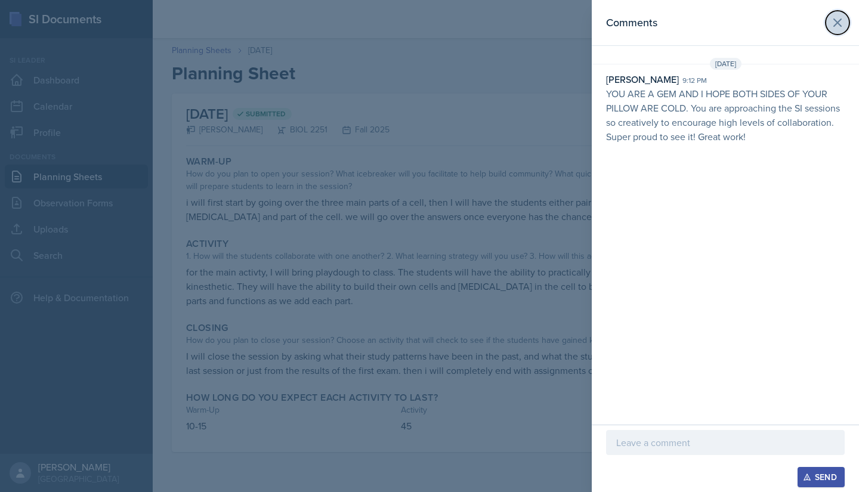
click at [838, 26] on icon at bounding box center [837, 23] width 14 height 14
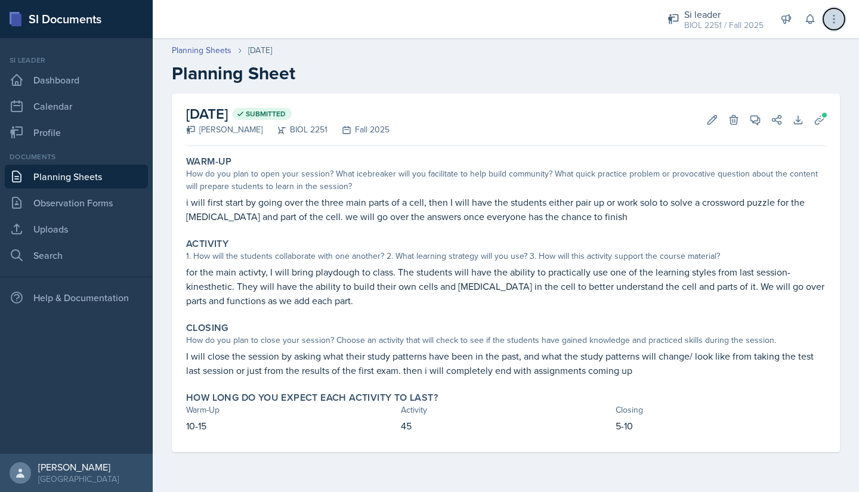
click at [837, 20] on icon at bounding box center [834, 19] width 12 height 12
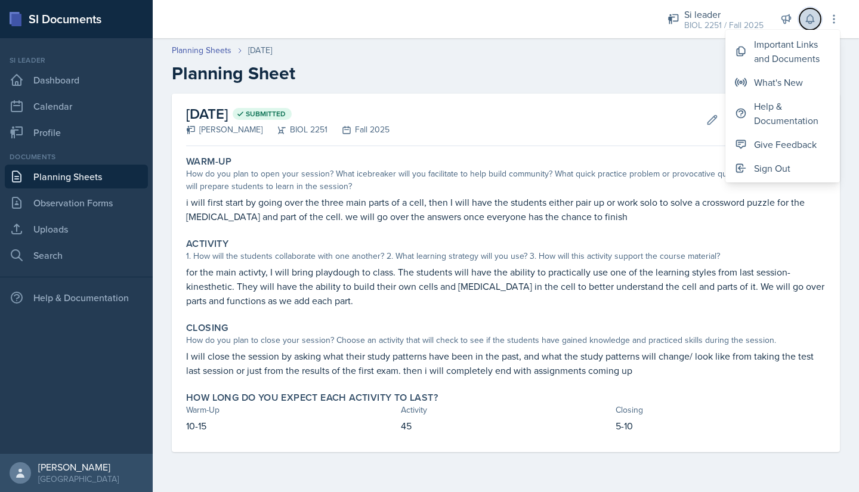
click at [812, 20] on icon at bounding box center [810, 19] width 8 height 9
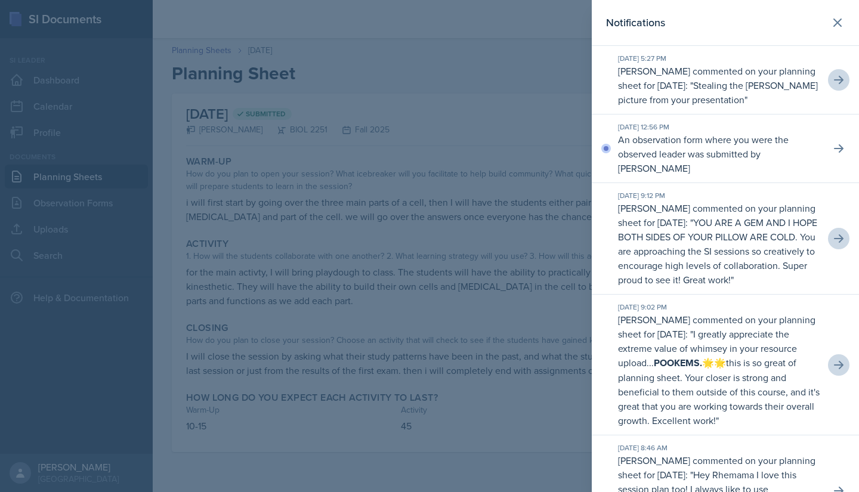
click at [690, 163] on p "An observation form where you were the observed leader was submitted by [PERSON…" at bounding box center [719, 153] width 203 height 43
click at [832, 154] on icon at bounding box center [838, 149] width 12 height 12
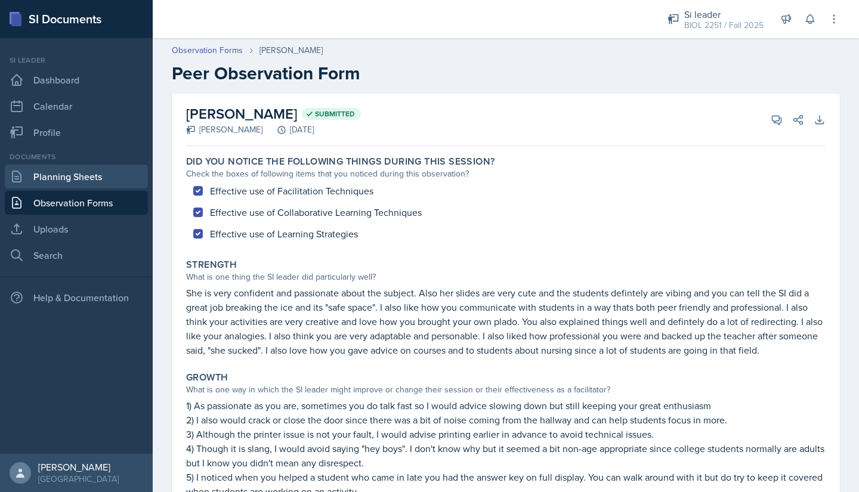
click at [69, 175] on link "Planning Sheets" at bounding box center [76, 177] width 143 height 24
